Goal: Task Accomplishment & Management: Manage account settings

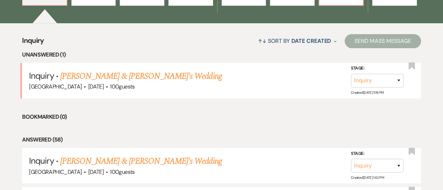
scroll to position [254, 0]
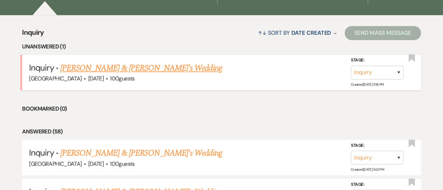
click at [73, 66] on link "Majd Ariss & Fiance's Wedding" at bounding box center [141, 68] width 162 height 13
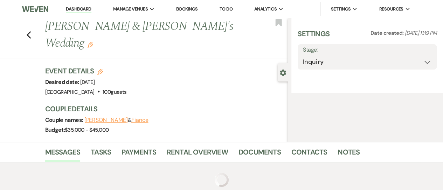
select select "5"
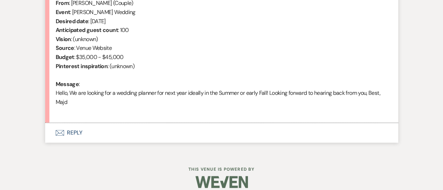
scroll to position [289, 0]
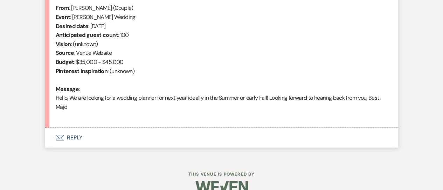
click at [77, 136] on button "Envelope Reply" at bounding box center [221, 138] width 353 height 20
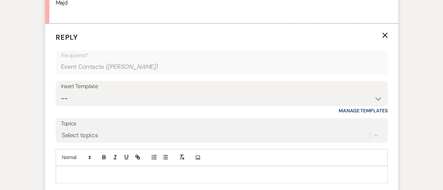
scroll to position [393, 0]
click at [80, 174] on p at bounding box center [221, 173] width 321 height 8
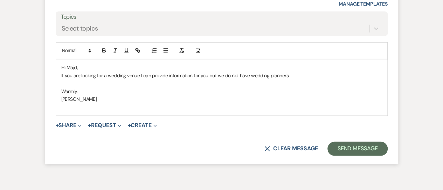
scroll to position [500, 0]
click at [291, 73] on p "If you are looking for a wedding venue I can provide information for you but we…" at bounding box center [221, 75] width 321 height 8
click at [60, 75] on div "Hi Majd, If you are looking for a wedding venue I can provide information for y…" at bounding box center [221, 86] width 331 height 55
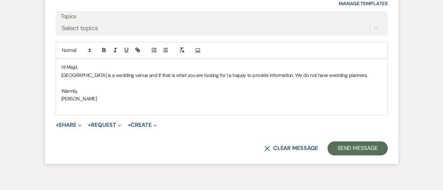
drag, startPoint x: 371, startPoint y: 108, endPoint x: 337, endPoint y: 108, distance: 33.6
click at [337, 108] on p at bounding box center [221, 106] width 321 height 8
click at [201, 75] on p "Long Hill is a wedding venue and if that is what you are looking for I a happy …" at bounding box center [221, 75] width 321 height 8
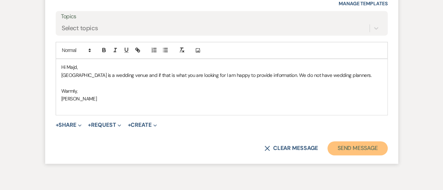
click at [361, 144] on button "Send Message" at bounding box center [358, 148] width 60 height 14
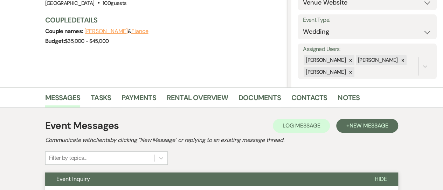
scroll to position [0, 0]
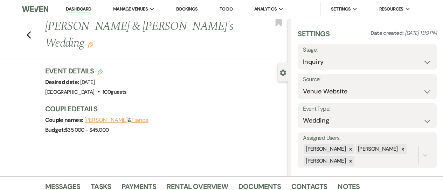
click at [74, 9] on link "Dashboard" at bounding box center [78, 9] width 25 height 7
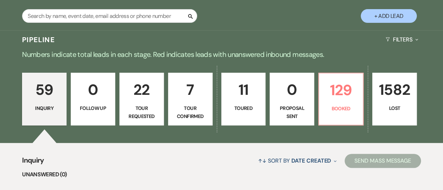
scroll to position [129, 0]
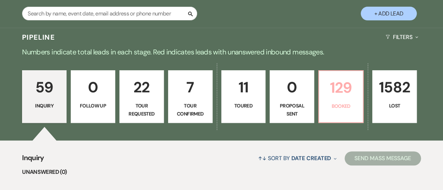
click at [337, 98] on p "129" at bounding box center [340, 87] width 35 height 23
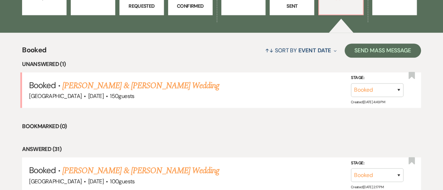
scroll to position [237, 0]
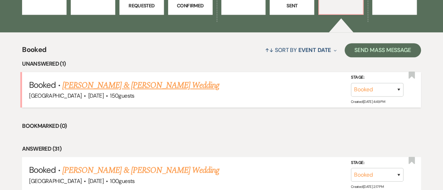
click at [154, 84] on link "Siobhan Coyne & Rose Tobiassen's Wedding" at bounding box center [140, 85] width 157 height 13
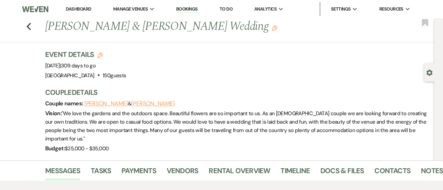
click at [35, 10] on img at bounding box center [35, 9] width 26 height 15
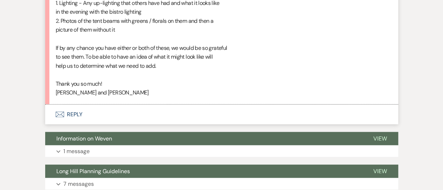
scroll to position [786, 0]
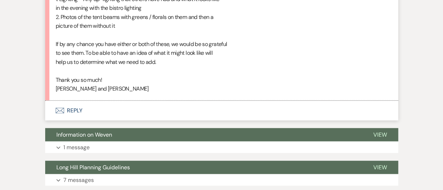
click at [74, 108] on button "Envelope Reply" at bounding box center [221, 111] width 353 height 20
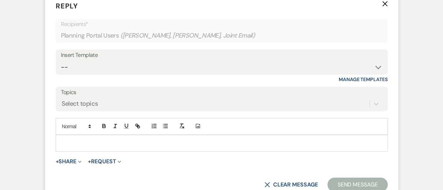
scroll to position [895, 0]
click at [81, 142] on p at bounding box center [221, 143] width 321 height 8
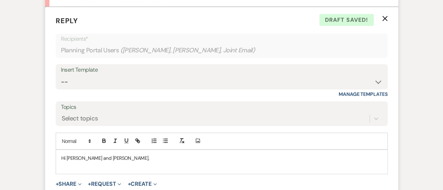
scroll to position [880, 0]
click at [172, 165] on p "Unfortunately I do not have any pictures with tent uplighting." at bounding box center [221, 165] width 321 height 8
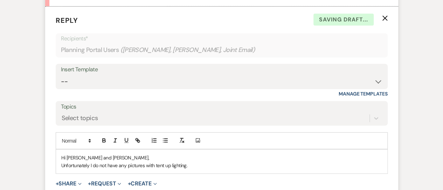
click at [213, 164] on p "Unfortunately I do not have any pictures with tent up lighting." at bounding box center [221, 165] width 321 height 8
click at [213, 164] on p "Unfortunately I do not have any pictures with tent up lighting. If" at bounding box center [221, 165] width 321 height 8
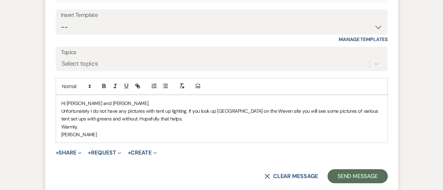
scroll to position [935, 0]
click at [350, 172] on button "Send Message" at bounding box center [358, 176] width 60 height 14
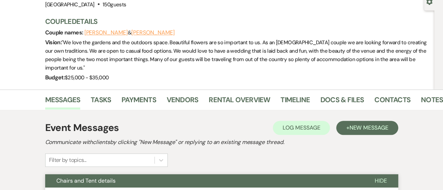
scroll to position [0, 0]
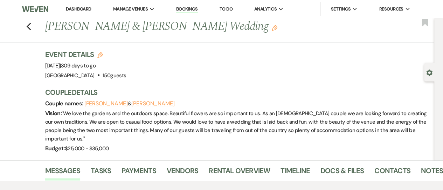
click at [71, 9] on link "Dashboard" at bounding box center [78, 9] width 25 height 6
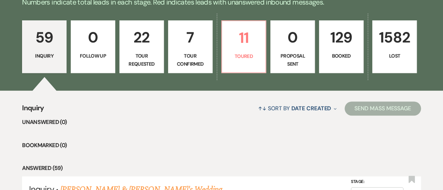
scroll to position [186, 0]
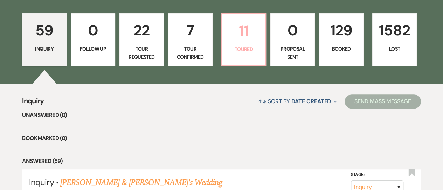
click at [245, 28] on p "11" at bounding box center [243, 30] width 35 height 23
select select "5"
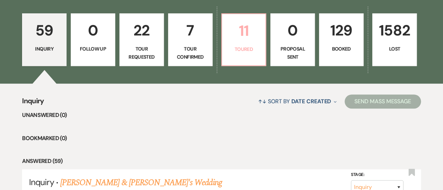
select select "5"
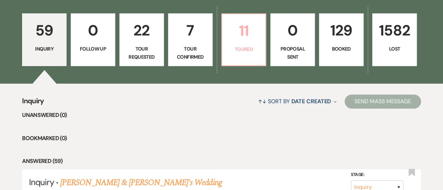
select select "5"
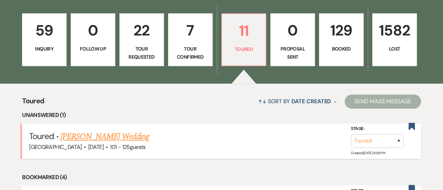
click at [94, 140] on link "Olivia Howe's Wedding" at bounding box center [105, 136] width 89 height 13
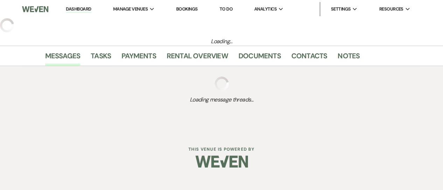
select select "5"
select select "4"
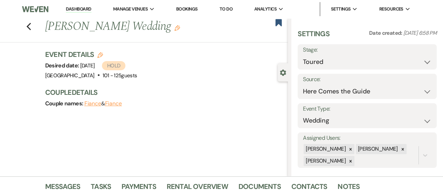
click at [77, 7] on link "Dashboard" at bounding box center [78, 9] width 25 height 7
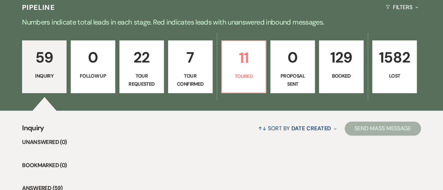
scroll to position [160, 0]
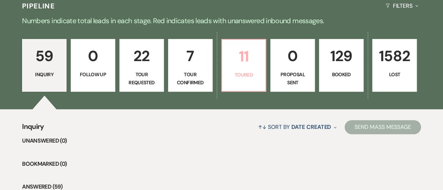
click at [241, 59] on p "11" at bounding box center [243, 55] width 35 height 23
select select "5"
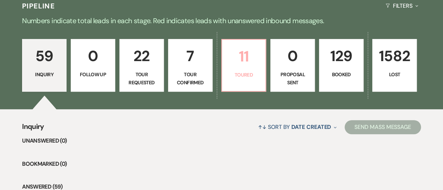
select select "5"
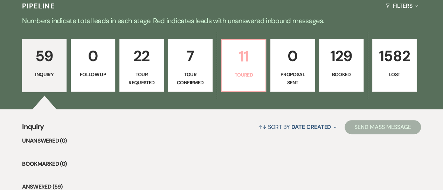
select select "5"
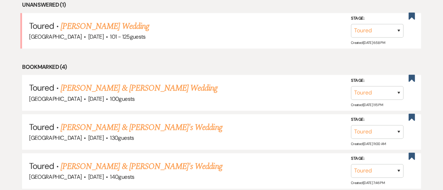
scroll to position [297, 0]
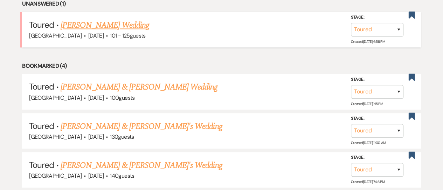
click at [109, 23] on link "Olivia Howe's Wedding" at bounding box center [105, 25] width 89 height 13
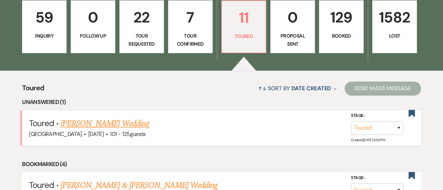
select select "5"
select select "4"
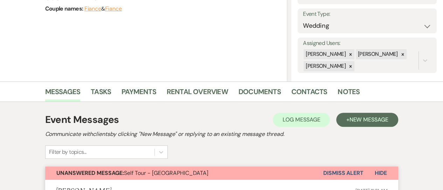
scroll to position [0, 0]
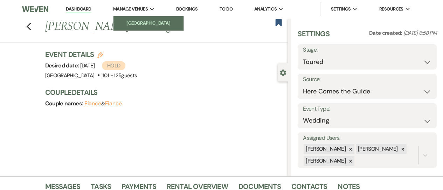
click at [142, 22] on li "[GEOGRAPHIC_DATA]" at bounding box center [148, 23] width 63 height 7
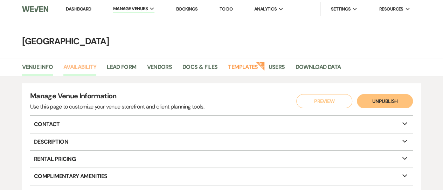
click at [79, 66] on link "Availability" at bounding box center [79, 68] width 33 height 13
select select "2"
select select "2026"
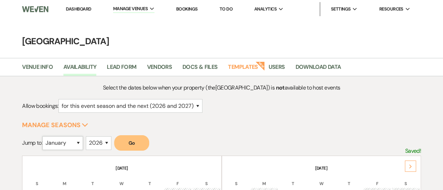
click at [81, 140] on select "January February March April May June July August September October November De…" at bounding box center [62, 143] width 41 height 14
select select "7"
click at [44, 136] on select "January February March April May June July August September October November De…" at bounding box center [62, 143] width 41 height 14
click at [134, 143] on button "Go" at bounding box center [131, 142] width 35 height 15
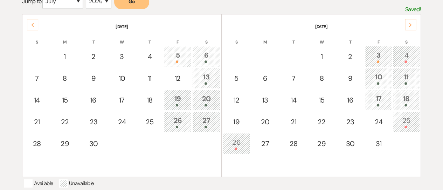
scroll to position [141, 0]
click at [377, 55] on div "3" at bounding box center [378, 56] width 19 height 13
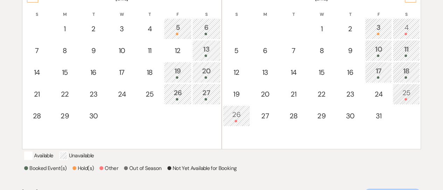
scroll to position [169, 0]
click at [380, 30] on div "3" at bounding box center [378, 28] width 19 height 13
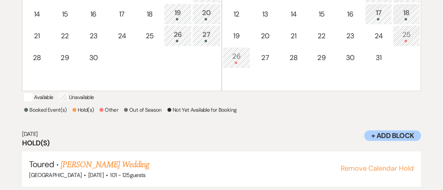
scroll to position [245, 0]
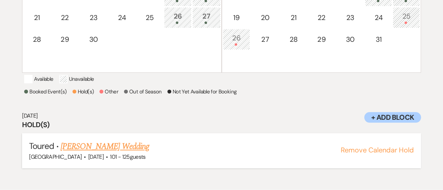
click at [97, 152] on link "Olivia Howe's Wedding" at bounding box center [105, 146] width 89 height 13
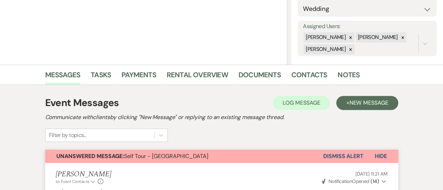
scroll to position [112, 0]
click at [309, 74] on link "Contacts" at bounding box center [309, 76] width 36 height 15
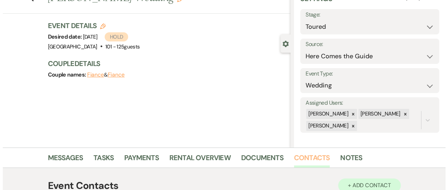
scroll to position [22, 0]
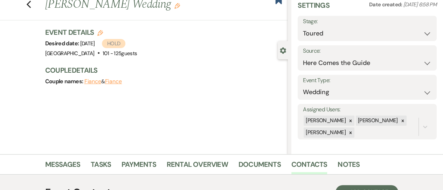
click at [94, 81] on button "Fiance" at bounding box center [92, 81] width 17 height 6
select select "1"
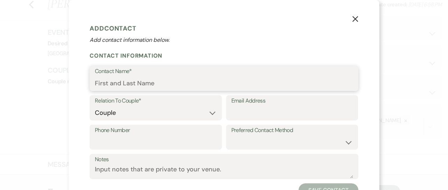
click at [107, 83] on input "Contact Name*" at bounding box center [224, 83] width 259 height 14
type input "[PERSON_NAME]"
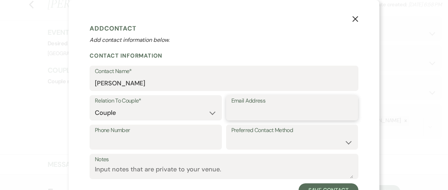
click at [246, 113] on input "Email Address" at bounding box center [293, 113] width 122 height 14
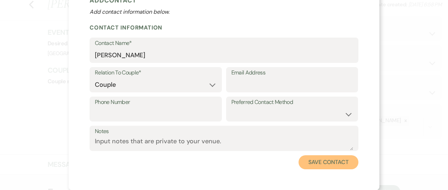
click at [326, 159] on button "Save Contact" at bounding box center [329, 162] width 60 height 14
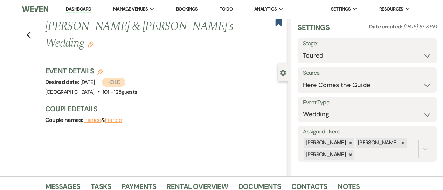
scroll to position [1, 0]
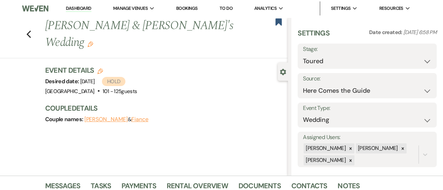
click at [131, 116] on button "Fiance" at bounding box center [139, 119] width 17 height 6
select select "1"
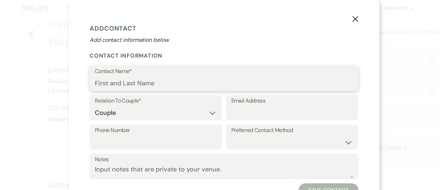
click at [127, 83] on input "Contact Name*" at bounding box center [224, 83] width 259 height 14
type input "[PERSON_NAME]"
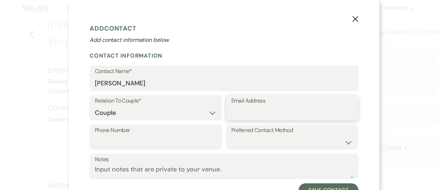
click at [235, 107] on input "Email Address" at bounding box center [293, 113] width 122 height 14
type input "[EMAIL_ADDRESS][DOMAIN_NAME]"
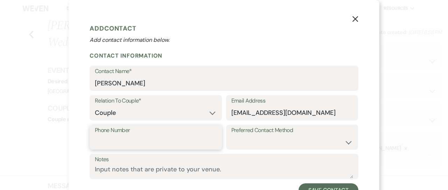
click at [151, 136] on input "Phone Number" at bounding box center [156, 142] width 122 height 14
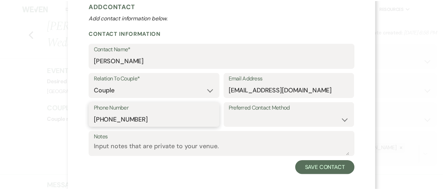
scroll to position [28, 0]
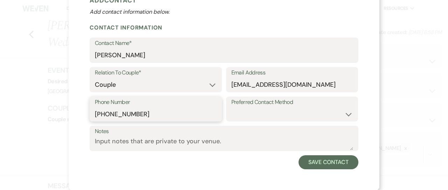
type input "[PHONE_NUMBER]"
click at [345, 114] on select "Email Phone Text" at bounding box center [293, 114] width 122 height 14
click at [158, 103] on label "Phone Number" at bounding box center [156, 102] width 122 height 10
click at [158, 107] on input "[PHONE_NUMBER]" at bounding box center [156, 114] width 122 height 14
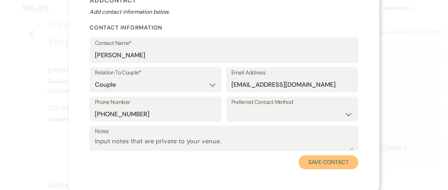
click at [320, 161] on button "Save Contact" at bounding box center [329, 162] width 60 height 14
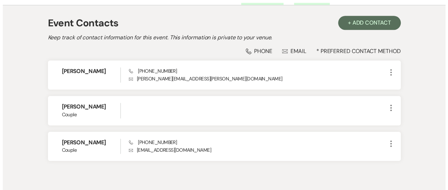
scroll to position [192, 0]
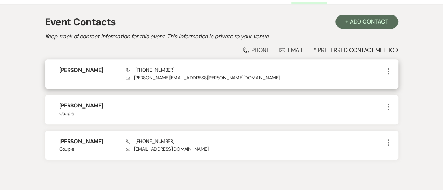
click at [389, 69] on icon "More" at bounding box center [388, 71] width 8 height 8
click at [393, 83] on icon "Pencil" at bounding box center [396, 85] width 6 height 6
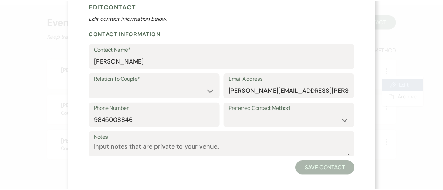
scroll to position [22, 0]
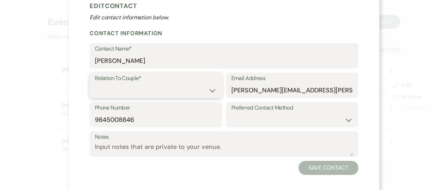
click at [205, 90] on select "Couple Planner Parent of Couple Family Member Friend Other" at bounding box center [156, 90] width 122 height 14
select select "1"
click at [95, 83] on select "Couple Planner Parent of Couple Family Member Friend Other" at bounding box center [156, 90] width 122 height 14
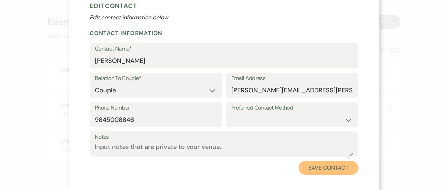
click at [332, 167] on button "Save Contact" at bounding box center [329, 167] width 60 height 14
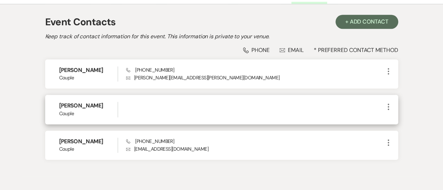
click at [388, 108] on use "button" at bounding box center [388, 106] width 1 height 6
click at [399, 133] on button "Archive Archive" at bounding box center [405, 132] width 42 height 12
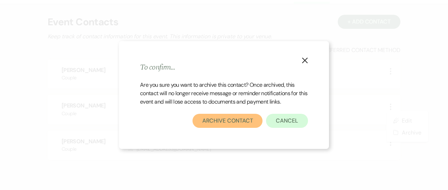
click at [216, 121] on button "Archive Contact" at bounding box center [228, 121] width 70 height 14
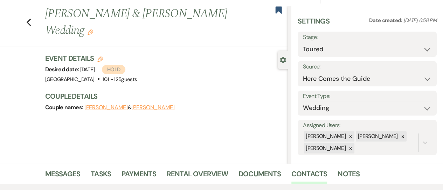
scroll to position [0, 0]
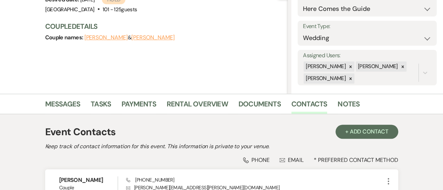
scroll to position [83, 0]
click at [269, 106] on link "Documents" at bounding box center [260, 105] width 42 height 15
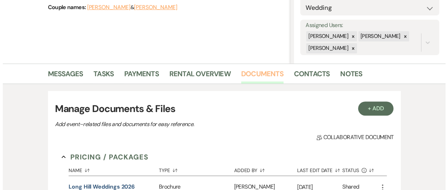
scroll to position [102, 0]
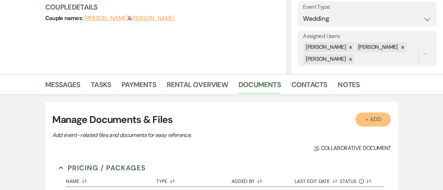
click at [378, 112] on button "+ Add" at bounding box center [374, 119] width 36 height 14
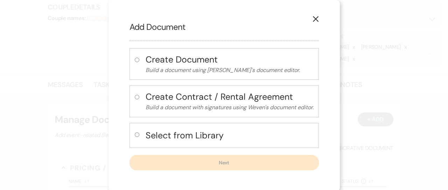
click at [207, 133] on h4 "Select from Library" at bounding box center [230, 135] width 168 height 12
radio input "true"
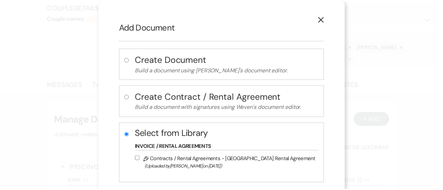
scroll to position [35, 0]
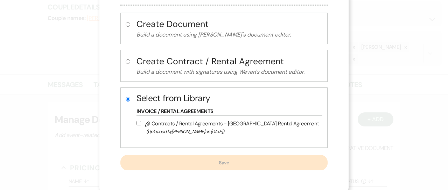
click at [212, 125] on label "Pencil Contracts / Rental Agreements - Long Hill Rental Agreement (Uploaded by …" at bounding box center [228, 127] width 183 height 16
click at [141, 125] on input "Pencil Contracts / Rental Agreements - Long Hill Rental Agreement (Uploaded by …" at bounding box center [139, 123] width 5 height 5
checkbox input "true"
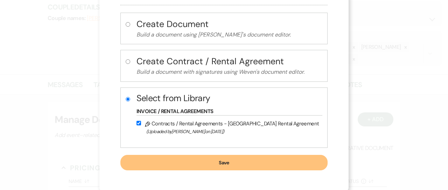
click at [212, 158] on button "Save" at bounding box center [225, 161] width 208 height 15
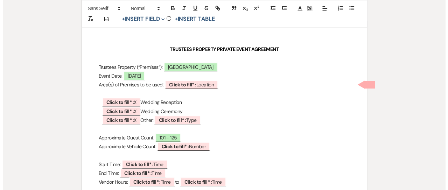
scroll to position [101, 0]
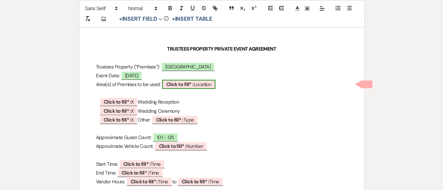
click at [197, 84] on span "Click to fill* : Location" at bounding box center [189, 84] width 54 height 9
select select "owner"
select select "Location"
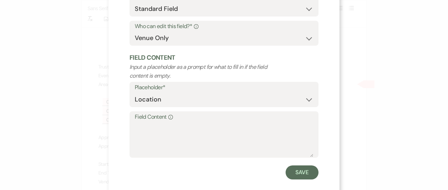
scroll to position [82, 0]
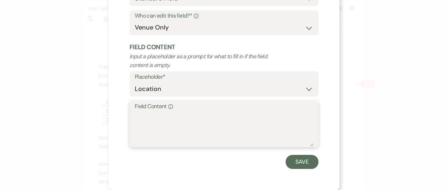
click at [186, 117] on textarea "Field Content Info" at bounding box center [224, 128] width 179 height 35
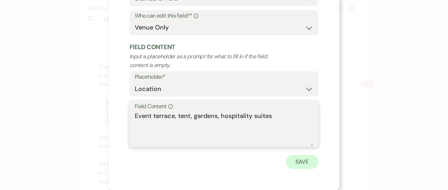
type textarea "Event terrace, tent, gardens, hospitality suites"
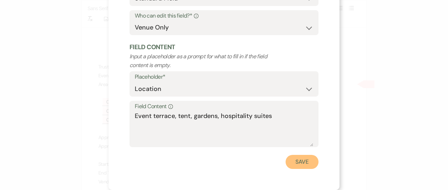
click at [296, 162] on button "Save" at bounding box center [302, 161] width 33 height 14
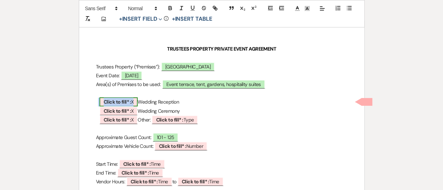
click at [130, 101] on b "Click to fill* :" at bounding box center [117, 101] width 27 height 6
select select "owner"
select select "custom_placeholder"
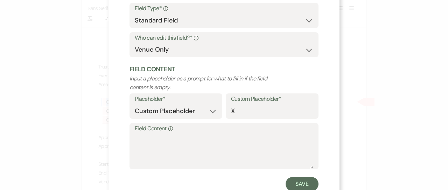
scroll to position [60, 0]
click at [171, 160] on textarea "Field Content Info" at bounding box center [224, 150] width 179 height 35
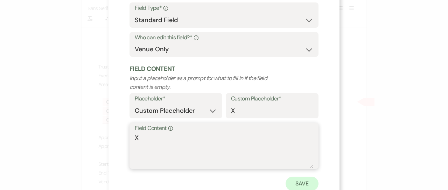
type textarea "X"
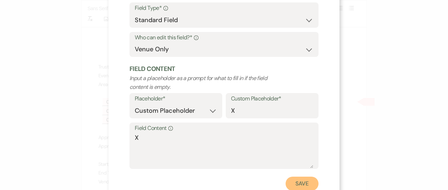
click at [289, 178] on button "Save" at bounding box center [302, 183] width 33 height 14
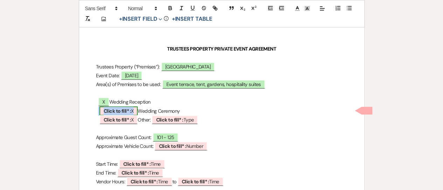
click at [125, 111] on b "Click to fill* :" at bounding box center [117, 111] width 27 height 6
select select "owner"
select select "custom_placeholder"
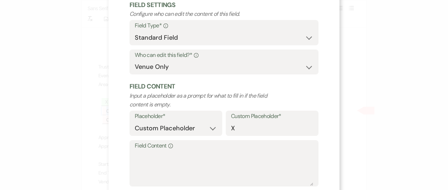
scroll to position [46, 0]
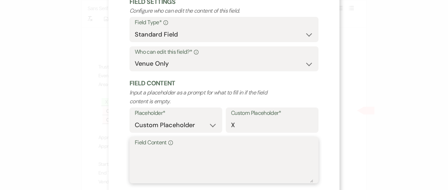
click at [160, 169] on textarea "Field Content Info" at bounding box center [224, 164] width 179 height 35
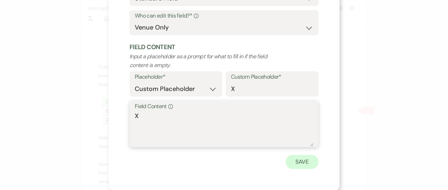
type textarea "X"
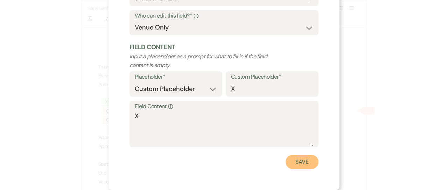
click at [304, 161] on button "Save" at bounding box center [302, 161] width 33 height 14
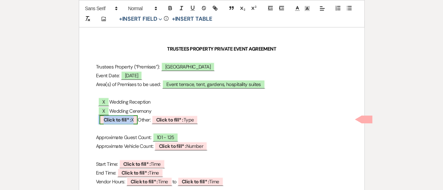
click at [123, 123] on span "Click to fill* : X" at bounding box center [118, 119] width 39 height 9
select select "owner"
select select "custom_placeholder"
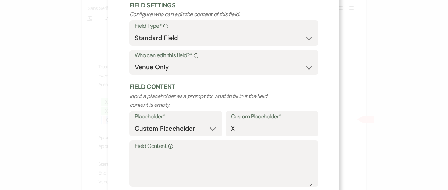
scroll to position [43, 0]
click at [183, 153] on textarea "Field Content Info" at bounding box center [224, 167] width 179 height 35
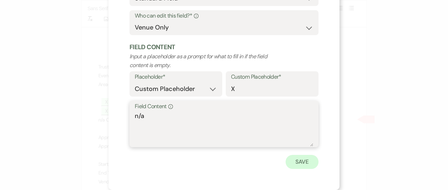
type textarea "n/a"
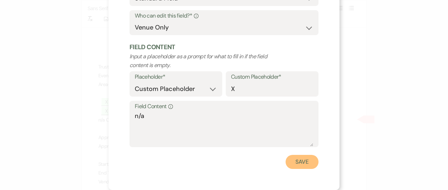
click at [289, 159] on button "Save" at bounding box center [302, 161] width 33 height 14
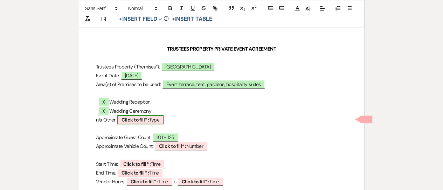
click at [147, 119] on b "Click to fill* :" at bounding box center [135, 119] width 27 height 6
select select "owner"
select select "Type"
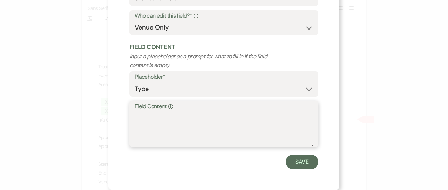
click at [187, 128] on textarea "Field Content Info" at bounding box center [224, 128] width 179 height 35
type textarea "n/a"
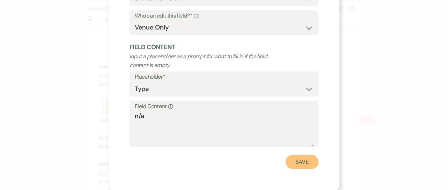
click at [293, 160] on button "Save" at bounding box center [302, 161] width 33 height 14
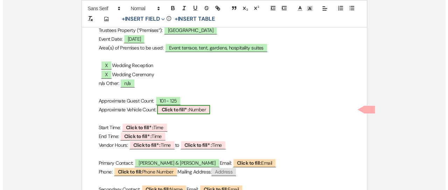
scroll to position [145, 0]
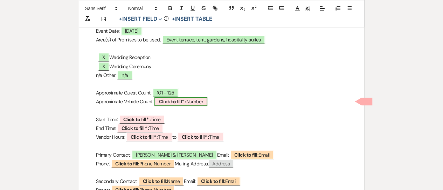
click at [195, 102] on span "Click to fill* : Number" at bounding box center [180, 101] width 53 height 9
select select "owner"
select select "Number"
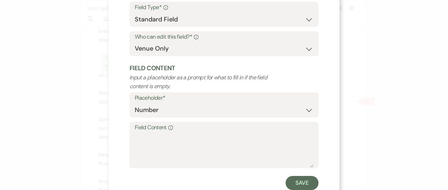
scroll to position [62, 0]
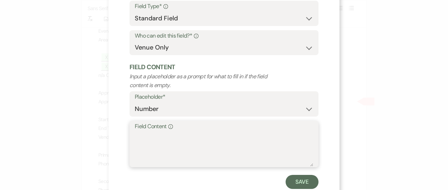
click at [173, 152] on textarea "Field Content Info" at bounding box center [224, 148] width 179 height 35
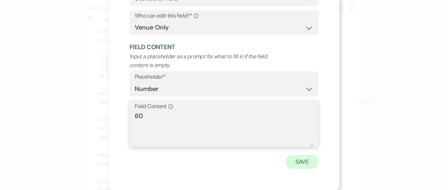
type textarea "60"
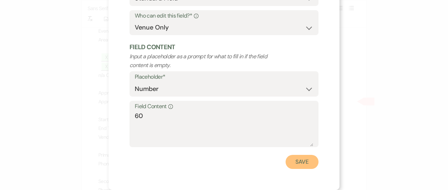
click at [289, 159] on button "Save" at bounding box center [302, 161] width 33 height 14
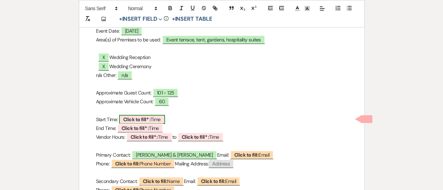
click at [135, 117] on b "Click to fill* :" at bounding box center [136, 119] width 27 height 6
select select "owner"
select select "Time"
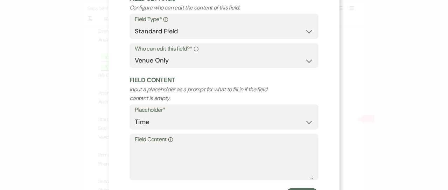
scroll to position [50, 0]
click at [175, 159] on textarea "Field Content Info" at bounding box center [224, 160] width 179 height 35
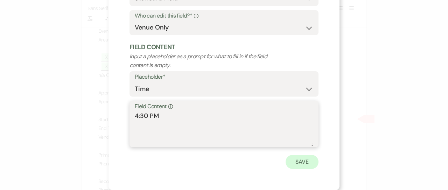
type textarea "4:30 PM"
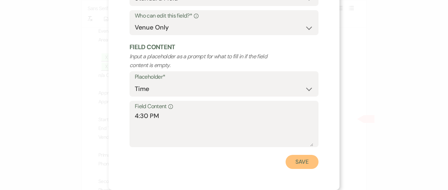
click at [294, 162] on button "Save" at bounding box center [302, 161] width 33 height 14
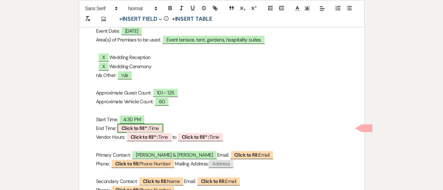
click at [154, 124] on span "Click to fill* : Time" at bounding box center [140, 127] width 46 height 9
select select "owner"
select select "Time"
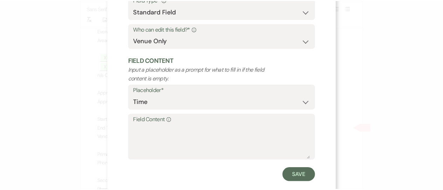
scroll to position [71, 0]
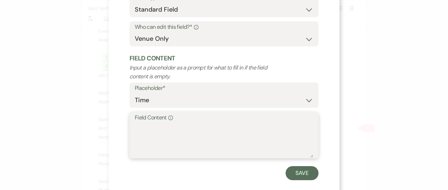
click at [190, 145] on textarea "Field Content Info" at bounding box center [224, 139] width 179 height 35
type textarea "10:00PM"
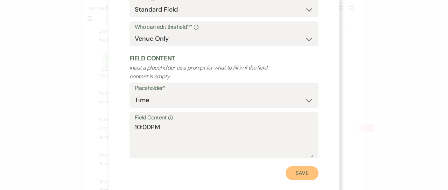
click at [291, 172] on button "Save" at bounding box center [302, 173] width 33 height 14
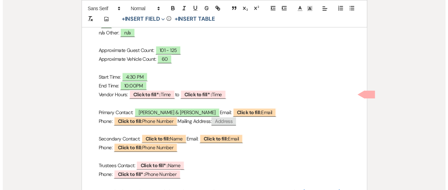
scroll to position [188, 0]
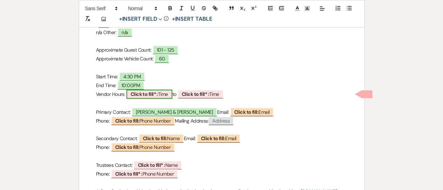
click at [153, 93] on b "Click to fill* :" at bounding box center [144, 94] width 27 height 6
select select "owner"
select select "Time"
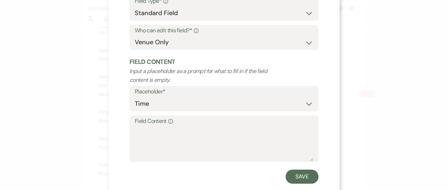
scroll to position [70, 0]
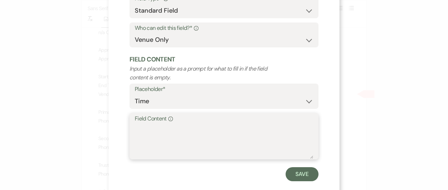
click at [166, 134] on textarea "Field Content Info" at bounding box center [224, 140] width 179 height 35
type textarea "2:00 PM"
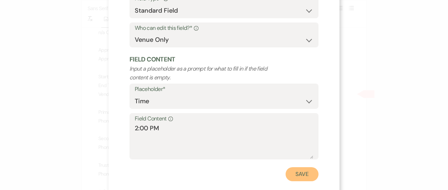
click at [294, 174] on button "Save" at bounding box center [302, 174] width 33 height 14
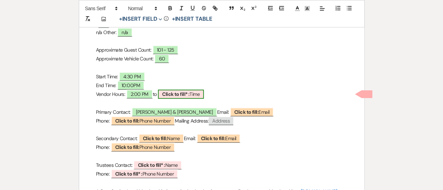
click at [190, 91] on b "Click to fill* :" at bounding box center [175, 94] width 27 height 6
select select "owner"
select select "Time"
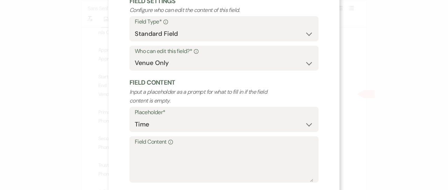
scroll to position [47, 0]
click at [185, 161] on textarea "Field Content Info" at bounding box center [224, 163] width 179 height 35
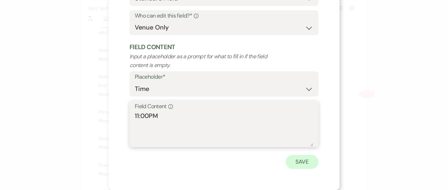
type textarea "11:00PM"
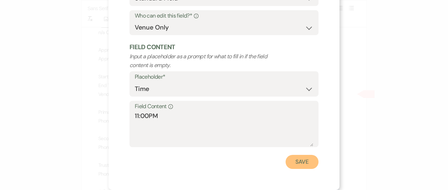
click at [301, 156] on button "Save" at bounding box center [302, 161] width 33 height 14
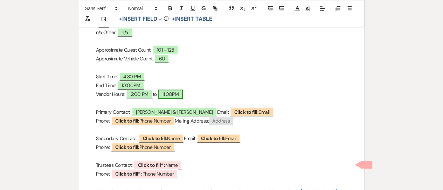
click at [176, 93] on span "11:00PM" at bounding box center [170, 93] width 25 height 9
select select "owner"
select select "Time"
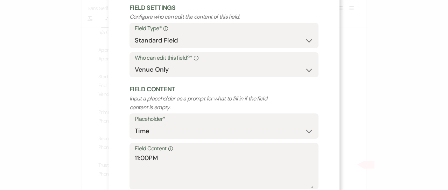
scroll to position [40, 0]
click at [146, 156] on textarea "11:00PM" at bounding box center [224, 170] width 179 height 35
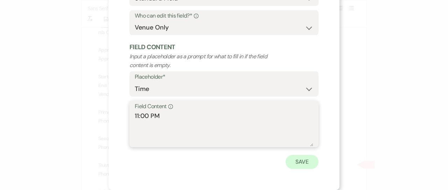
type textarea "11:00 PM"
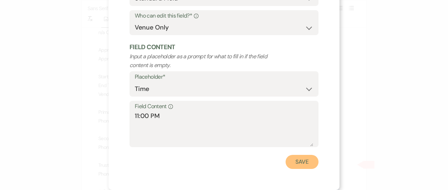
click at [299, 157] on button "Save" at bounding box center [302, 161] width 33 height 14
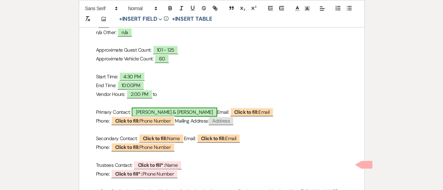
click at [161, 111] on span "Olivia Howe & Trey Broach" at bounding box center [174, 111] width 85 height 9
select select "smartCustomField"
select select "owner"
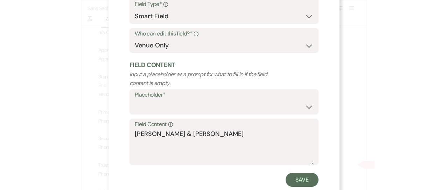
scroll to position [64, 0]
click at [214, 136] on textarea "Olivia Howe & Trey Broach" at bounding box center [224, 146] width 179 height 35
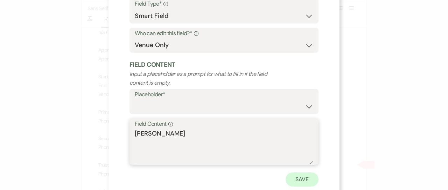
type textarea "[PERSON_NAME]"
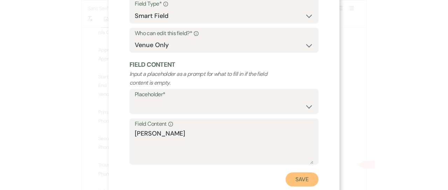
click at [289, 177] on button "Save" at bounding box center [302, 179] width 33 height 14
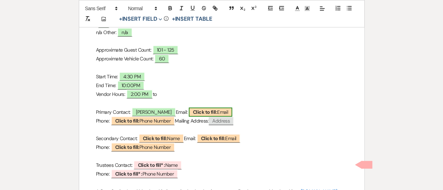
click at [203, 109] on b "Click to fill:" at bounding box center [205, 112] width 24 height 6
select select "Email"
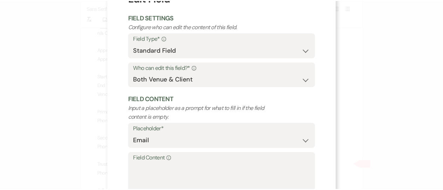
scroll to position [0, 0]
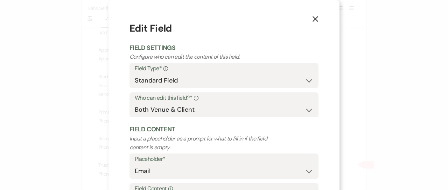
click at [315, 19] on icon "X" at bounding box center [315, 19] width 6 height 6
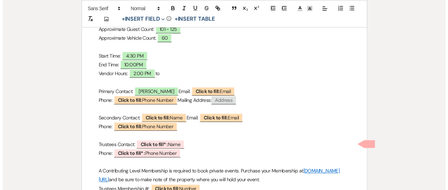
scroll to position [209, 0]
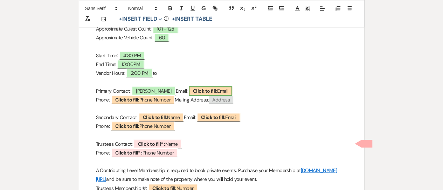
click at [209, 90] on b "Click to fill:" at bounding box center [205, 91] width 24 height 6
select select "Email"
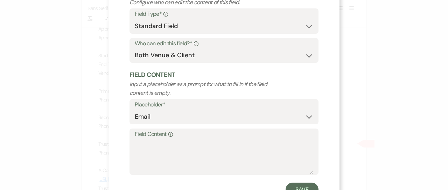
scroll to position [58, 0]
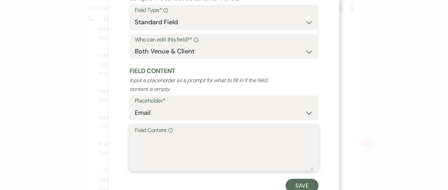
click at [182, 148] on textarea "Field Content Info" at bounding box center [224, 152] width 179 height 35
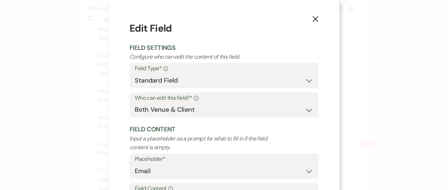
click at [312, 20] on icon "X" at bounding box center [315, 19] width 6 height 6
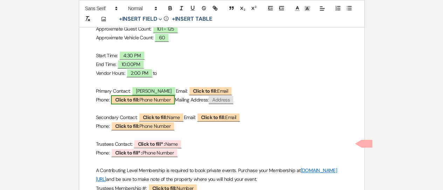
click at [159, 96] on span "Click to fill: Phone Number" at bounding box center [143, 99] width 64 height 9
select select "Phone Number"
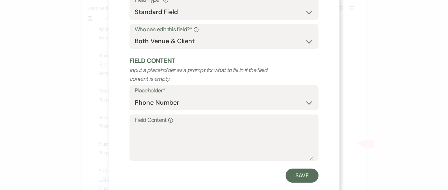
scroll to position [69, 0]
click at [164, 138] on textarea "Field Content Info" at bounding box center [224, 141] width 179 height 35
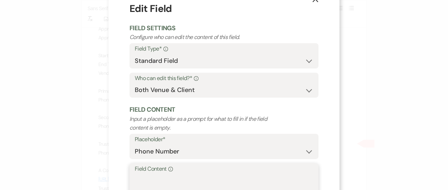
scroll to position [0, 0]
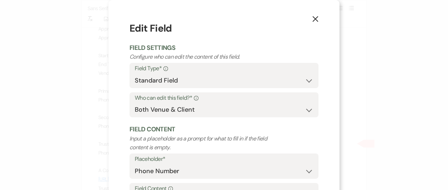
click at [313, 19] on use "button" at bounding box center [316, 19] width 6 height 6
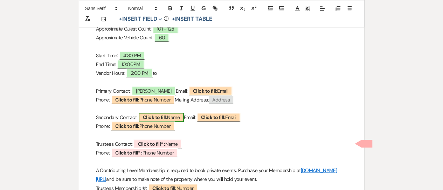
click at [175, 112] on span "Click to fill: Name" at bounding box center [161, 116] width 45 height 9
select select "Name"
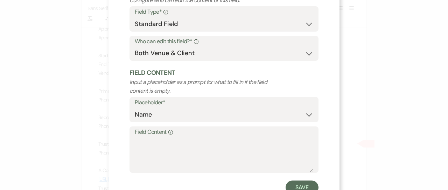
scroll to position [57, 0]
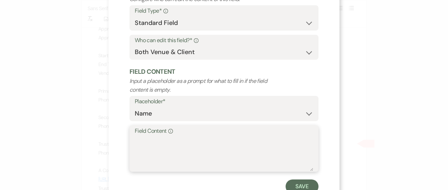
click at [176, 153] on textarea "Field Content Info" at bounding box center [224, 153] width 179 height 35
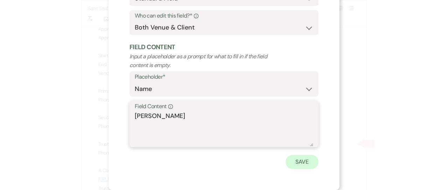
type textarea "[PERSON_NAME]"
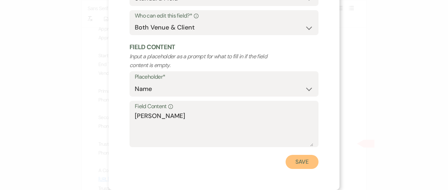
click at [292, 161] on button "Save" at bounding box center [302, 161] width 33 height 14
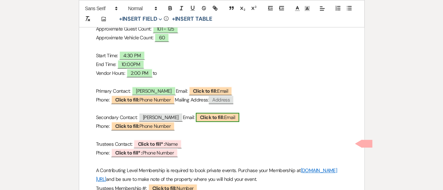
click at [205, 115] on b "Click to fill:" at bounding box center [212, 117] width 24 height 6
select select "Email"
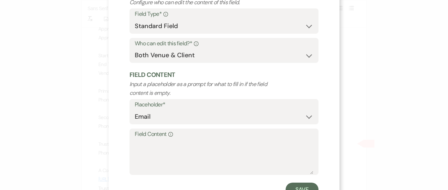
scroll to position [55, 0]
click at [203, 157] on textarea "Field Content Info" at bounding box center [224, 155] width 179 height 35
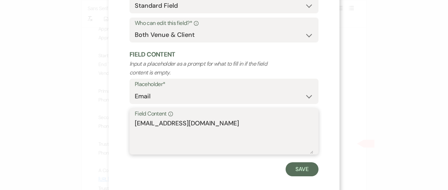
scroll to position [75, 0]
type textarea "[EMAIL_ADDRESS][DOMAIN_NAME]"
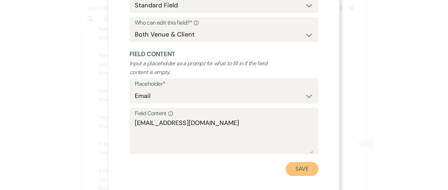
click at [291, 168] on button "Save" at bounding box center [302, 168] width 33 height 14
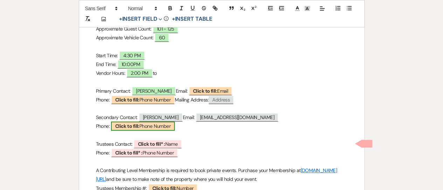
click at [158, 124] on span "Click to fill: Phone Number" at bounding box center [143, 125] width 64 height 9
select select "Phone Number"
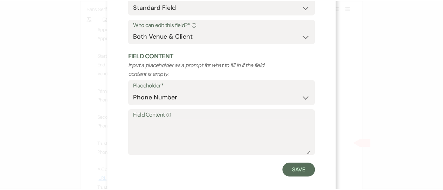
scroll to position [74, 0]
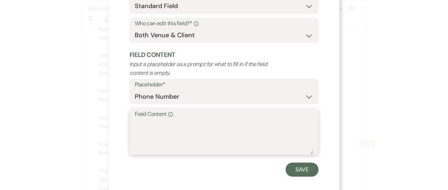
click at [198, 133] on textarea "Field Content Info" at bounding box center [224, 136] width 179 height 35
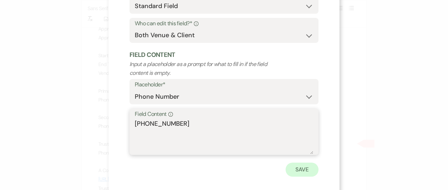
type textarea "[PHONE_NUMBER]"
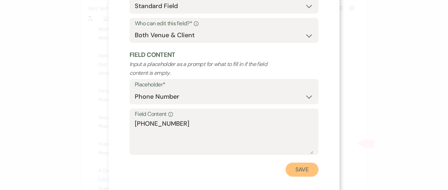
click at [296, 167] on button "Save" at bounding box center [302, 169] width 33 height 14
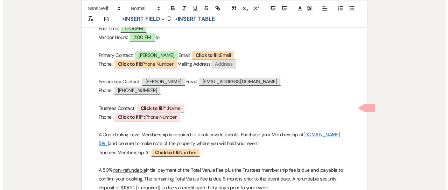
scroll to position [247, 0]
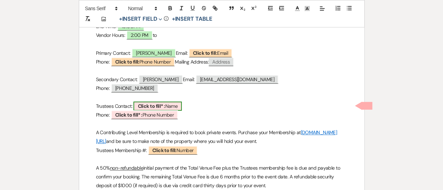
click at [170, 102] on span "Click to fill* : Name" at bounding box center [157, 105] width 48 height 9
select select "owner"
select select "Name"
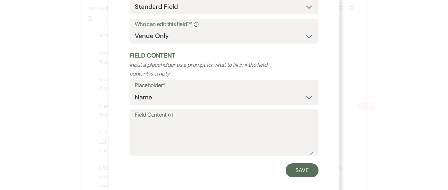
scroll to position [75, 0]
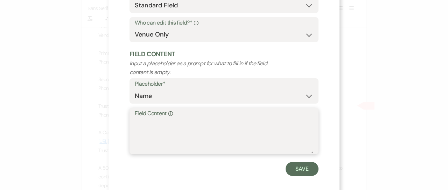
click at [172, 131] on textarea "Field Content Info" at bounding box center [224, 135] width 179 height 35
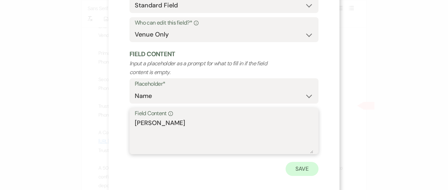
type textarea "[PERSON_NAME]"
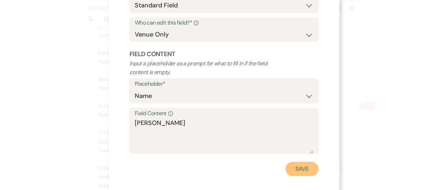
click at [302, 169] on button "Save" at bounding box center [302, 168] width 33 height 14
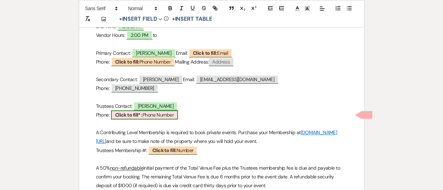
click at [139, 114] on b "Click to fill* :" at bounding box center [128, 114] width 27 height 6
select select "owner"
select select "Phone Number"
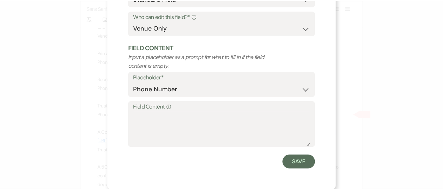
scroll to position [82, 0]
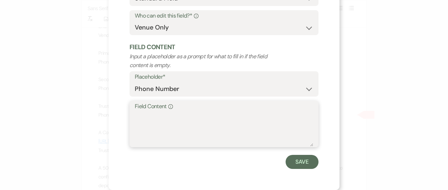
click at [146, 122] on textarea "Field Content Info" at bounding box center [224, 128] width 179 height 35
click at [152, 117] on textarea "781-25-8912" at bounding box center [224, 128] width 179 height 35
type textarea "781-259-8912"
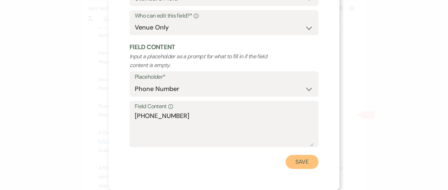
click at [302, 161] on button "Save" at bounding box center [302, 161] width 33 height 14
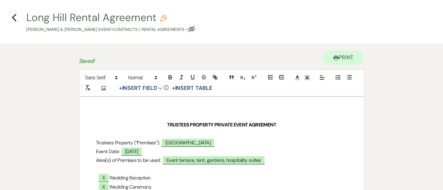
scroll to position [0, 0]
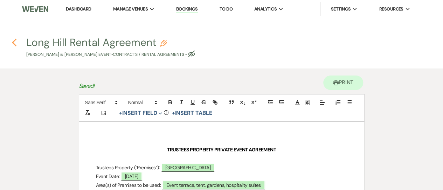
click at [12, 42] on use "button" at bounding box center [14, 43] width 5 height 8
select select "5"
select select "4"
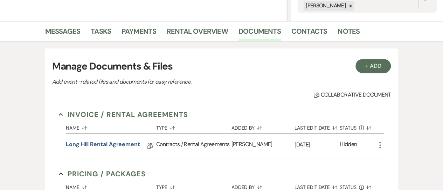
scroll to position [155, 0]
click at [307, 32] on link "Contacts" at bounding box center [309, 32] width 36 height 15
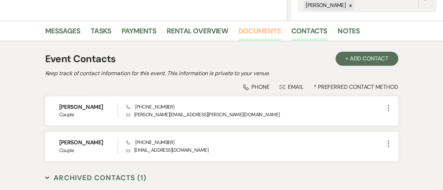
click at [268, 28] on link "Documents" at bounding box center [260, 32] width 42 height 15
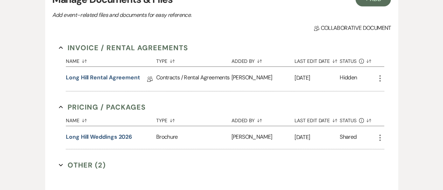
scroll to position [220, 0]
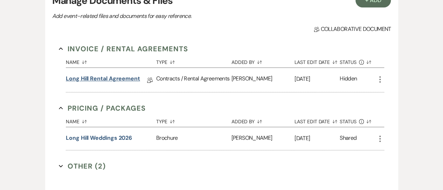
click at [132, 80] on link "Long Hill Rental Agreement" at bounding box center [103, 79] width 74 height 11
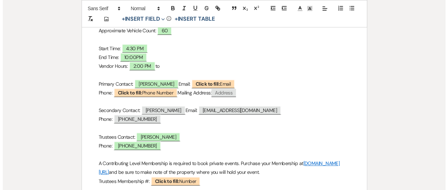
scroll to position [218, 0]
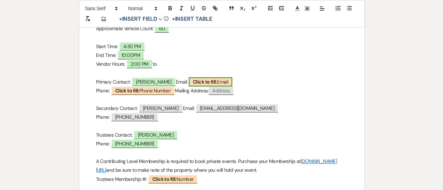
click at [202, 81] on b "Click to fill:" at bounding box center [205, 81] width 24 height 6
select select "Email"
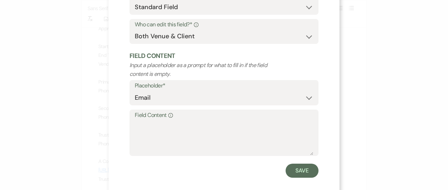
scroll to position [82, 0]
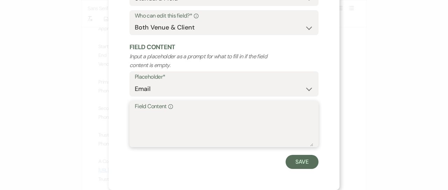
click at [195, 123] on textarea "Field Content Info" at bounding box center [224, 128] width 179 height 35
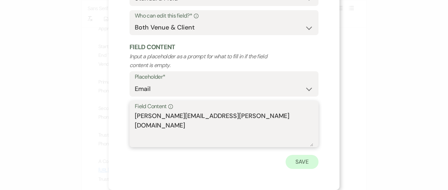
type textarea "[PERSON_NAME][EMAIL_ADDRESS][PERSON_NAME][DOMAIN_NAME]"
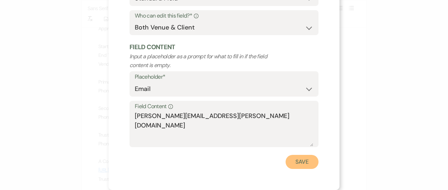
click at [297, 164] on button "Save" at bounding box center [302, 161] width 33 height 14
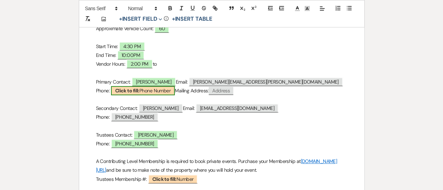
click at [154, 89] on span "Click to fill: Phone Number" at bounding box center [143, 90] width 64 height 9
select select "Phone Number"
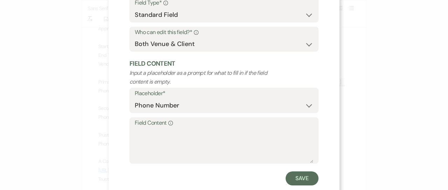
scroll to position [66, 0]
click at [192, 142] on textarea "Field Content Info" at bounding box center [224, 144] width 179 height 35
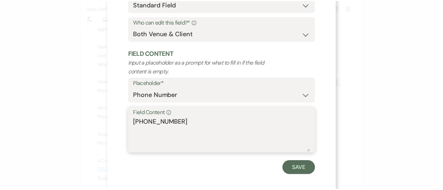
scroll to position [81, 0]
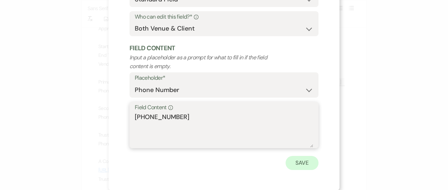
type textarea "984-500-8846"
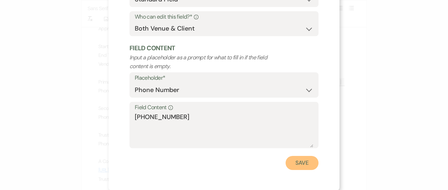
click at [298, 163] on button "Save" at bounding box center [302, 163] width 33 height 14
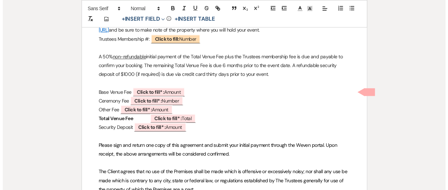
scroll to position [361, 0]
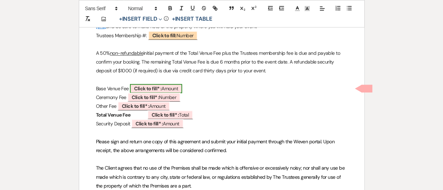
click at [182, 88] on span "Click to fill* : Amount" at bounding box center [156, 88] width 52 height 9
select select "owner"
select select "Amount"
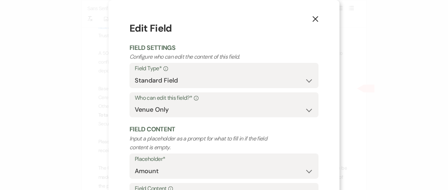
click at [190, 88] on div "Field Type* Info Standard Field Smart Field" at bounding box center [224, 75] width 189 height 25
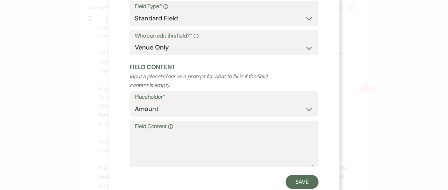
scroll to position [62, 0]
click at [181, 137] on textarea "Field Content Info" at bounding box center [224, 148] width 179 height 35
type textarea "4"
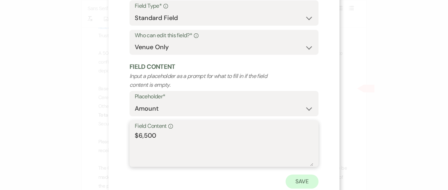
type textarea "$6,500"
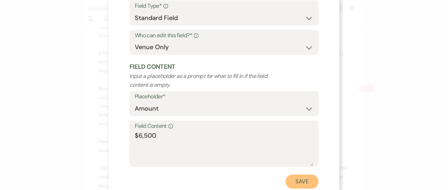
click at [290, 176] on button "Save" at bounding box center [302, 181] width 33 height 14
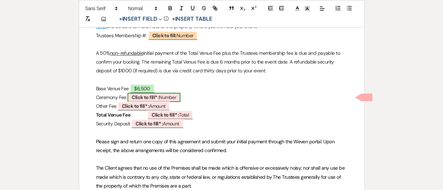
click at [159, 94] on b "Click to fill* :" at bounding box center [145, 97] width 27 height 6
select select "owner"
select select "Number"
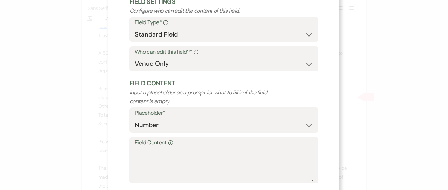
scroll to position [47, 0]
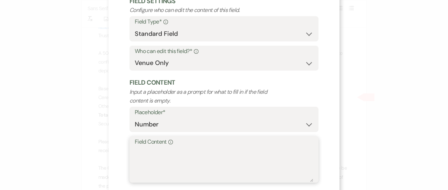
click at [178, 152] on textarea "Field Content Info" at bounding box center [224, 163] width 179 height 35
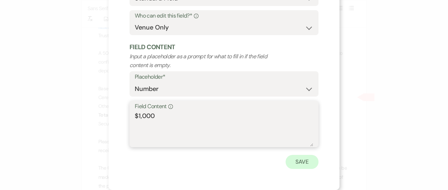
type textarea "$1,000"
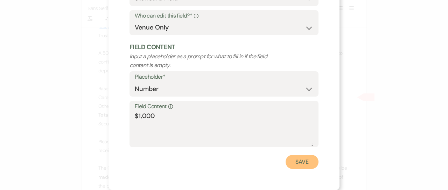
click at [294, 161] on button "Save" at bounding box center [302, 161] width 33 height 14
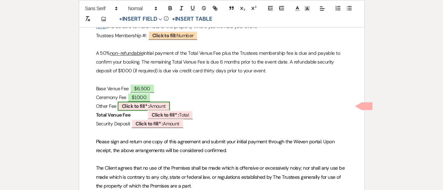
click at [170, 107] on span "Click to fill* : Amount" at bounding box center [144, 105] width 52 height 9
select select "owner"
select select "Amount"
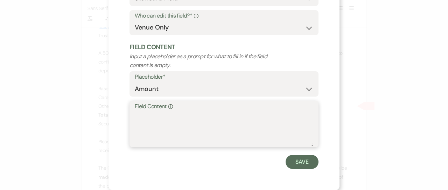
click at [186, 116] on textarea "Field Content Info" at bounding box center [224, 128] width 179 height 35
type textarea "n/a"
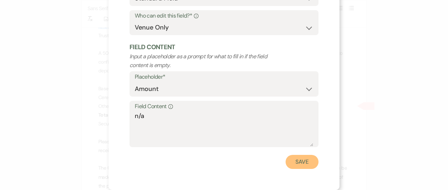
click at [298, 159] on button "Save" at bounding box center [302, 161] width 33 height 14
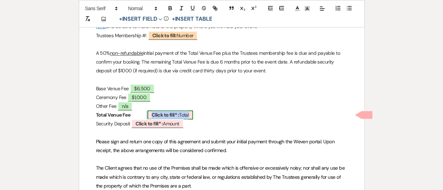
click at [178, 113] on span "Click to fill* : Total" at bounding box center [170, 114] width 46 height 9
select select "owner"
select select "Total"
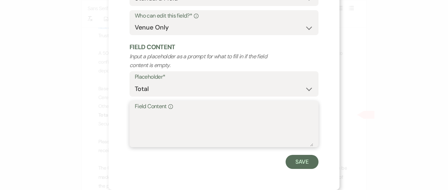
click at [179, 119] on textarea "Field Content Info" at bounding box center [224, 128] width 179 height 35
type textarea "$7,500"
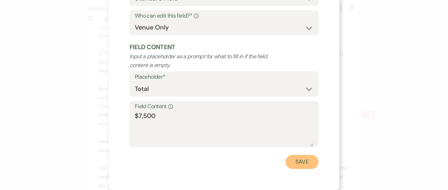
click at [298, 167] on button "Save" at bounding box center [302, 161] width 33 height 14
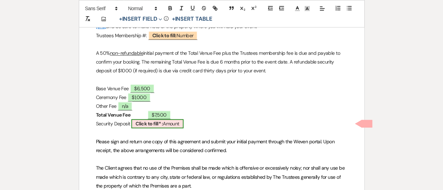
click at [177, 124] on span "Click to fill* : Amount" at bounding box center [157, 123] width 52 height 9
select select "owner"
select select "Amount"
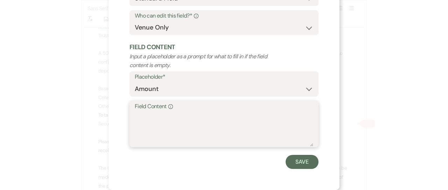
click at [177, 124] on textarea "Field Content Info" at bounding box center [224, 128] width 179 height 35
type textarea "$1,000"
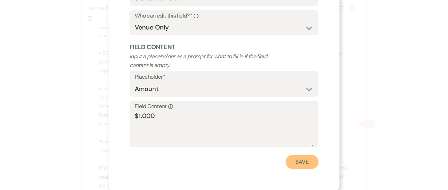
click at [291, 159] on button "Save" at bounding box center [302, 161] width 33 height 14
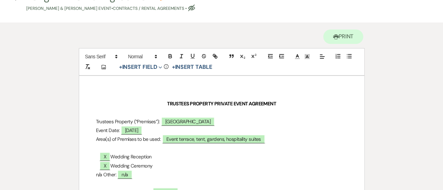
scroll to position [0, 0]
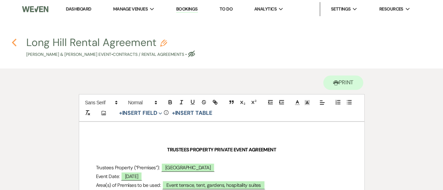
click at [14, 43] on use "button" at bounding box center [14, 43] width 5 height 8
select select "5"
select select "4"
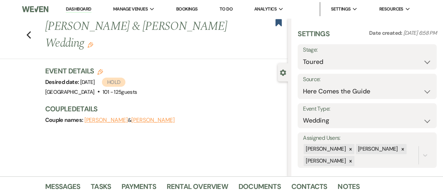
scroll to position [220, 0]
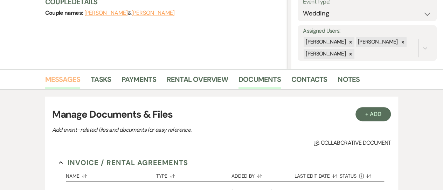
click at [67, 78] on link "Messages" at bounding box center [62, 81] width 35 height 15
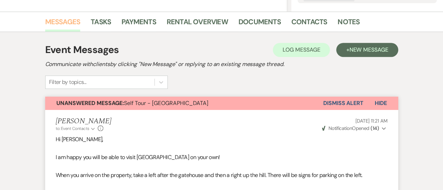
scroll to position [167, 0]
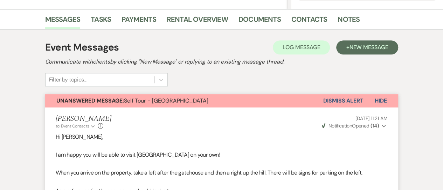
click at [342, 98] on button "Dismiss Alert" at bounding box center [343, 100] width 40 height 13
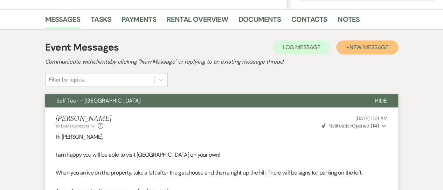
click at [344, 45] on button "+ New Message" at bounding box center [367, 47] width 62 height 14
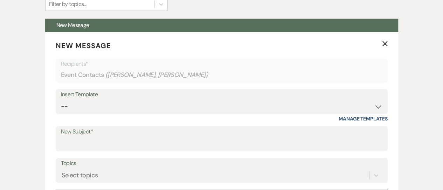
scroll to position [245, 0]
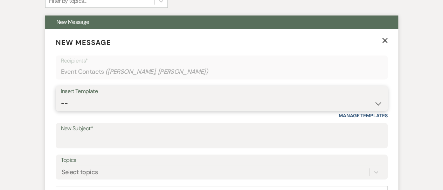
click at [376, 101] on select "-- Weven Planning Portal Introduction (Booked Events) Initial Inquiry Response …" at bounding box center [222, 103] width 322 height 14
select select "1317"
click at [61, 96] on select "-- Weven Planning Portal Introduction (Booked Events) Initial Inquiry Response …" at bounding box center [222, 103] width 322 height 14
type input "Rental Agreement and Payment"
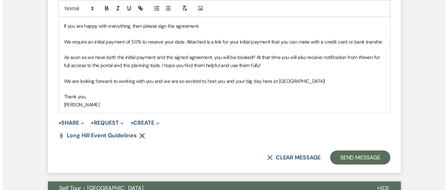
scroll to position [509, 0]
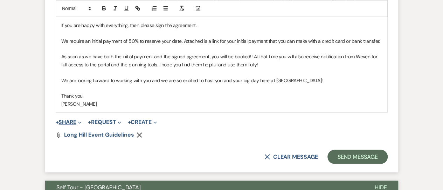
click at [76, 119] on button "+ Share Expand" at bounding box center [69, 122] width 26 height 6
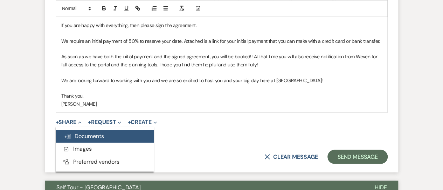
click at [81, 132] on span "Doc Upload Documents" at bounding box center [84, 135] width 40 height 7
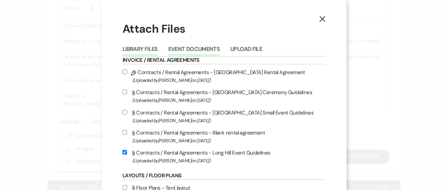
click at [201, 47] on button "Event Documents" at bounding box center [194, 51] width 51 height 10
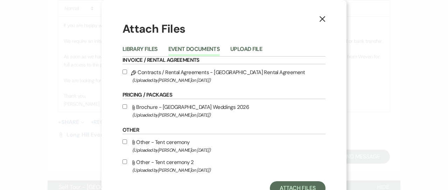
click at [195, 78] on span "(Uploaded by Helena Oberg-Avola on Aug 14th, 2025 )" at bounding box center [228, 80] width 193 height 8
click at [127, 74] on input "Pencil Contracts / Rental Agreements - Long Hill Rental Agreement (Uploaded by …" at bounding box center [125, 71] width 5 height 5
checkbox input "true"
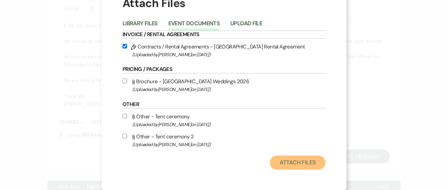
click at [303, 160] on button "Attach Files" at bounding box center [298, 162] width 56 height 14
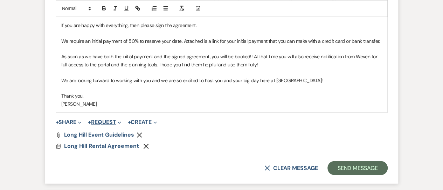
click at [101, 119] on button "+ Request Expand" at bounding box center [104, 122] width 33 height 6
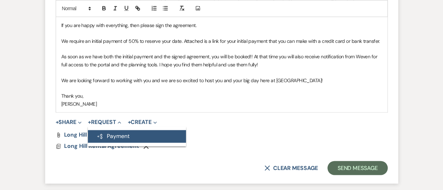
click at [107, 130] on button "Generate Payment Payment" at bounding box center [137, 136] width 98 height 13
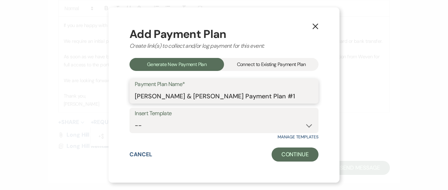
click at [271, 96] on input "Olivia Howe & Trey Broach's Payment Plan #1" at bounding box center [224, 96] width 179 height 14
type input "[PERSON_NAME] & [PERSON_NAME] Wedding"
click at [304, 127] on select "-- Wedding Security Deposit" at bounding box center [224, 125] width 179 height 14
select select "303"
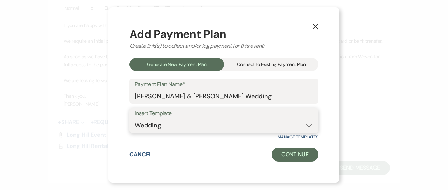
click at [135, 118] on select "-- Wedding Security Deposit" at bounding box center [224, 125] width 179 height 14
click at [297, 152] on button "Continue" at bounding box center [295, 154] width 47 height 14
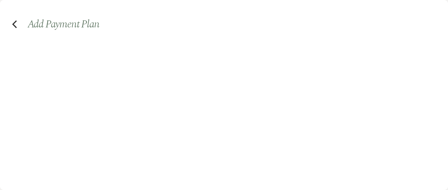
select select "2"
select select "percentage"
select select "true"
select select "2"
select select "percentage"
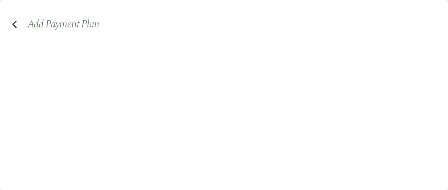
select select "true"
select select "both"
select select "daily"
select select "days"
select select "afterDueDate"
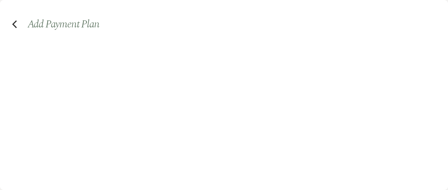
select select "complete"
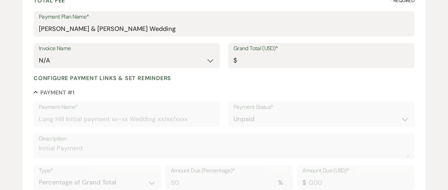
scroll to position [94, 0]
click at [274, 58] on input "Grand Total (USD)*" at bounding box center [322, 60] width 176 height 14
type input "7"
type input "3.50"
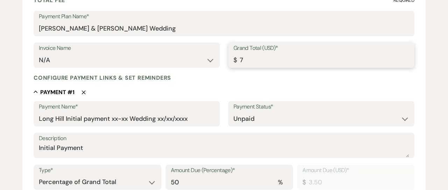
type input "75"
type input "37.50"
type input "750"
type input "375.00"
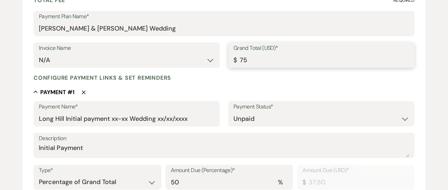
type input "375.00"
type input "7500"
type input "3750.00"
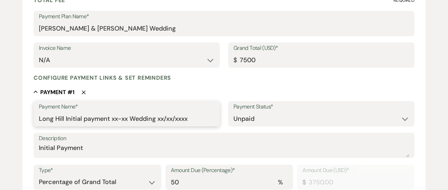
type input "7500.00"
click at [128, 116] on input "Long Hill Initial payment xx-xx Wedding xx/xx/xxxx" at bounding box center [127, 119] width 176 height 14
click at [188, 119] on input "Long Hill Initial payment Howe-Broach Wedding xx/xx/xxxx" at bounding box center [127, 119] width 176 height 14
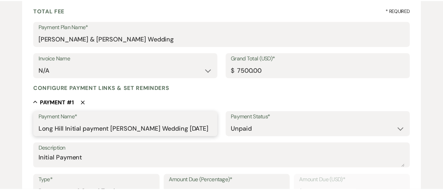
scroll to position [83, 0]
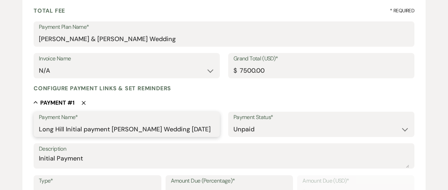
type input "Long Hill Initial payment Howe-Broach Wedding 07/03/2026"
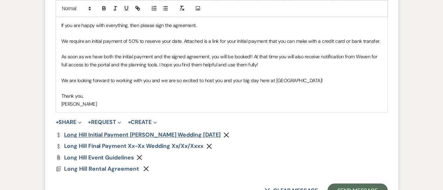
click at [174, 132] on link "Dollar Payment Long Hill Initial payment Howe-Broach Wedding 07/03/2026" at bounding box center [138, 135] width 165 height 6
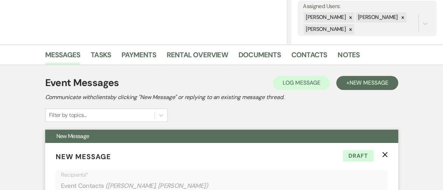
scroll to position [131, 0]
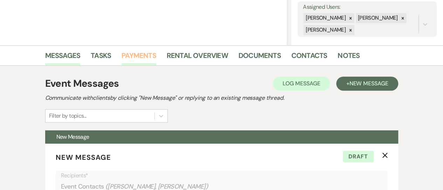
click at [142, 51] on link "Payments" at bounding box center [139, 57] width 35 height 15
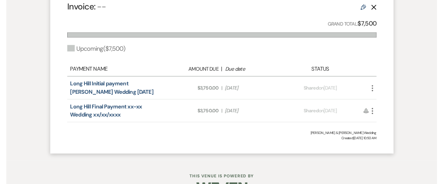
scroll to position [278, 0]
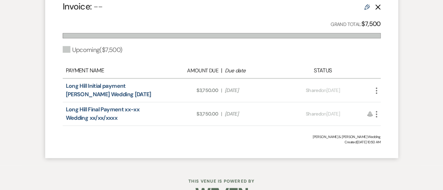
click at [379, 91] on icon "More" at bounding box center [376, 90] width 8 height 8
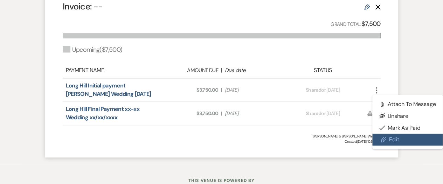
click at [386, 137] on icon "Pencil" at bounding box center [384, 140] width 6 height 6
select select "2"
select select "percentage"
select select "true"
select select "2"
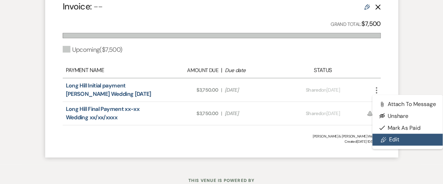
select select "percentage"
select select "true"
select select "both"
select select "daily"
select select "days"
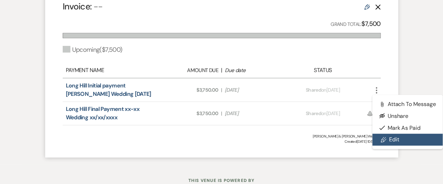
select select "afterDueDate"
select select "complete"
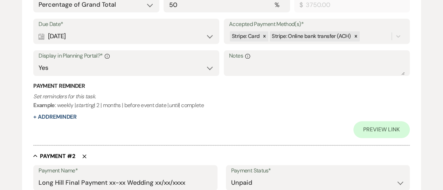
scroll to position [289, 0]
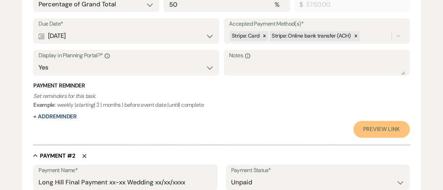
click at [369, 122] on link "Preview Link" at bounding box center [381, 129] width 56 height 17
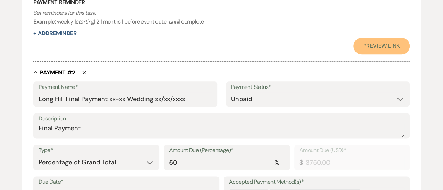
scroll to position [373, 0]
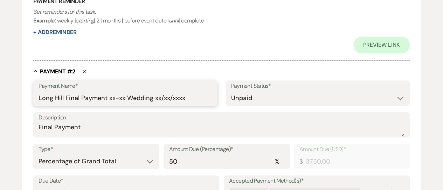
click at [125, 98] on input "Long Hill Final Payment xx-xx Wedding xx/xx/xxxx" at bounding box center [125, 98] width 173 height 14
click at [184, 98] on input "Long Hill Final Payment Howe-Broach Wedding xx/xx/xxxx" at bounding box center [125, 98] width 173 height 14
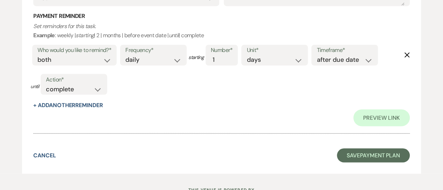
scroll to position [600, 0]
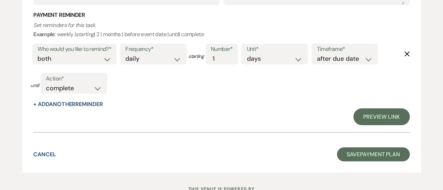
type input "Long Hill Final Payment Howe-Broach Wedding 07/03/2026"
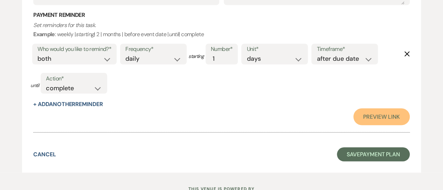
scroll to position [0, 0]
click at [358, 115] on link "Preview Link" at bounding box center [381, 116] width 56 height 17
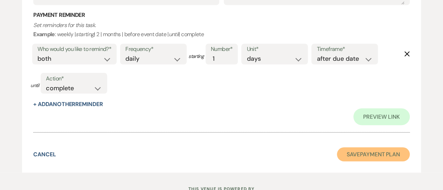
click at [349, 149] on button "Save Payment Plan" at bounding box center [373, 154] width 73 height 14
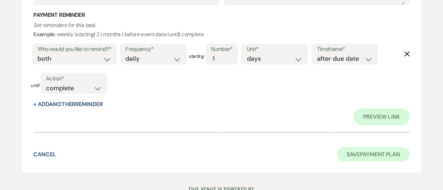
select select "5"
select select "4"
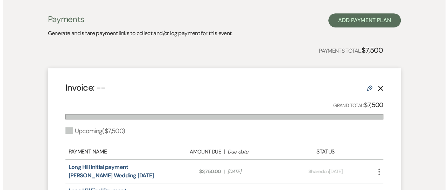
scroll to position [197, 0]
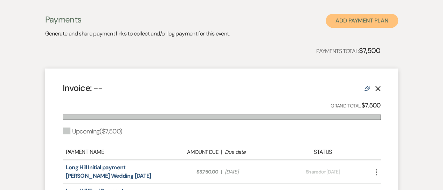
click at [357, 19] on button "Add Payment Plan" at bounding box center [362, 21] width 73 height 14
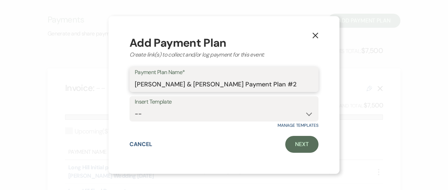
click at [275, 83] on input "Olivia Howe & Trey Broach's Payment Plan #2" at bounding box center [224, 84] width 179 height 14
type input "Olivia Howe & Trey Broach's Security Deposit"
click at [307, 110] on select "-- Wedding Security Deposit" at bounding box center [224, 114] width 179 height 14
select select "304"
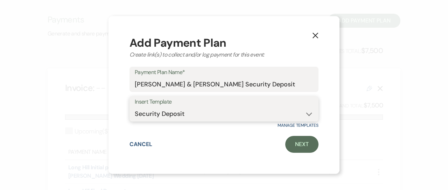
click at [135, 107] on select "-- Wedding Security Deposit" at bounding box center [224, 114] width 179 height 14
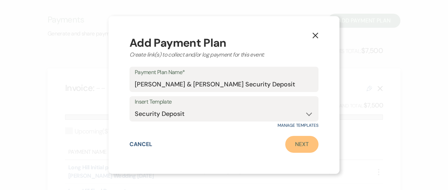
click at [299, 147] on link "Next" at bounding box center [302, 144] width 33 height 17
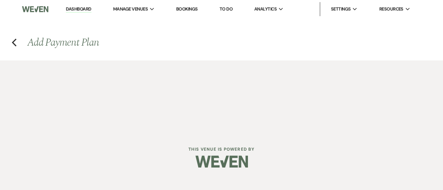
select select "2"
select select "flat"
select select "true"
select select "both"
select select "daily"
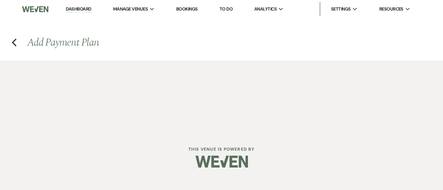
select select "days"
select select "afterDueDate"
select select "complete"
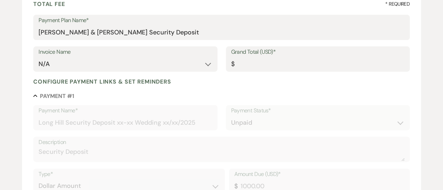
scroll to position [109, 0]
click at [274, 63] on input "Grand Total (USD)*" at bounding box center [317, 64] width 173 height 14
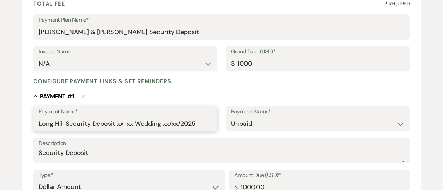
type input "1000.00"
click at [132, 123] on input "Long Hill Security Deposit xx-xx Wedding xx/xx/2025" at bounding box center [125, 124] width 173 height 14
click at [193, 122] on input "Long Hill Security Deposit Howe-Broach Wedding xx/xx/2025" at bounding box center [125, 124] width 173 height 14
click at [202, 122] on input "Long Hill Security Deposit Howe-Broach Wedding 07/xx/2025" at bounding box center [125, 124] width 173 height 14
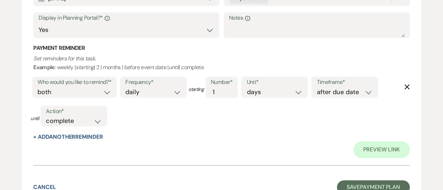
scroll to position [329, 0]
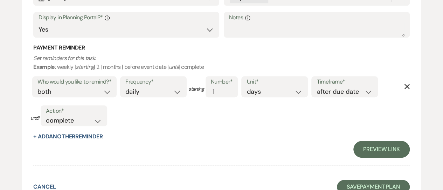
type input "Long Hill Security Deposit Howe-Broach Wedding 07/03/2026"
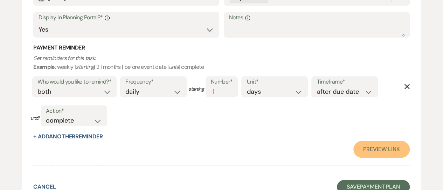
scroll to position [0, 0]
click at [357, 145] on link "Preview Link" at bounding box center [381, 148] width 56 height 17
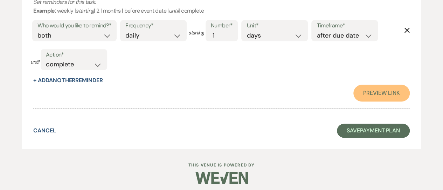
scroll to position [389, 0]
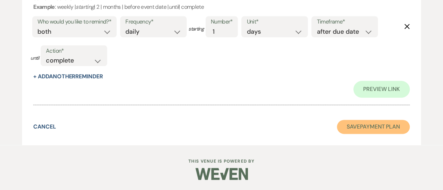
click at [349, 123] on button "Save Payment Plan" at bounding box center [373, 126] width 73 height 14
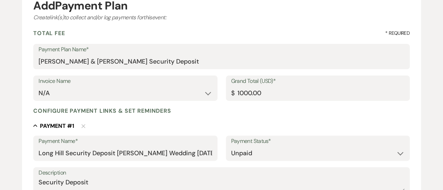
select select "5"
select select "4"
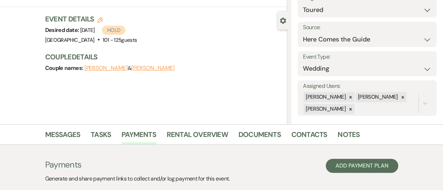
scroll to position [44, 0]
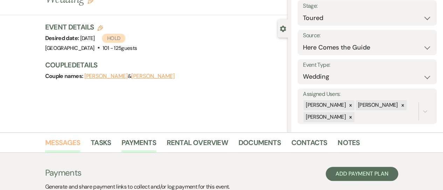
click at [54, 143] on link "Messages" at bounding box center [62, 144] width 35 height 15
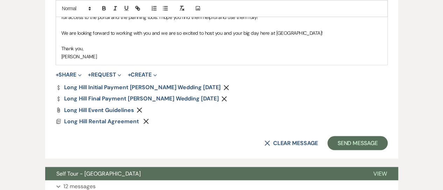
scroll to position [557, 0]
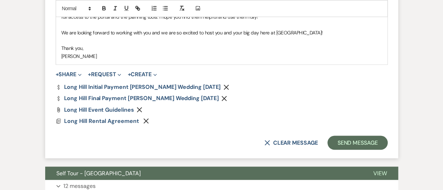
click at [227, 95] on use "button" at bounding box center [224, 97] width 5 height 5
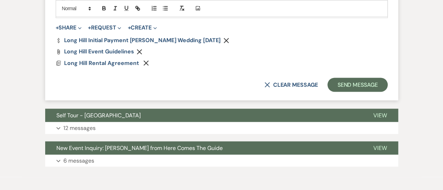
scroll to position [604, 0]
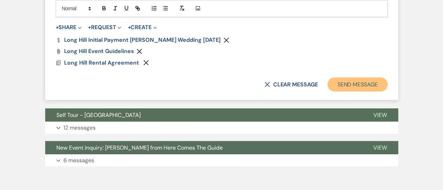
click at [353, 77] on button "Send Message" at bounding box center [358, 84] width 60 height 14
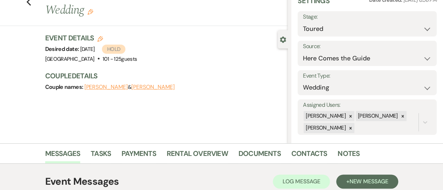
scroll to position [0, 0]
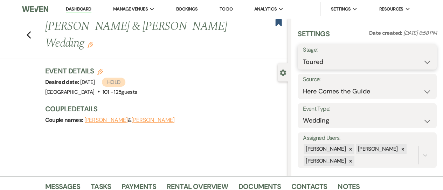
click at [420, 60] on select "Inquiry Follow Up Tour Requested Tour Confirmed Toured Proposal Sent Booked Lost" at bounding box center [367, 62] width 129 height 14
select select "6"
click at [303, 55] on select "Inquiry Follow Up Tour Requested Tour Confirmed Toured Proposal Sent Booked Lost" at bounding box center [367, 62] width 129 height 14
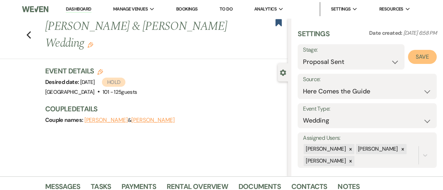
click at [416, 55] on button "Save" at bounding box center [422, 57] width 29 height 14
click at [101, 69] on icon "Edit" at bounding box center [100, 72] width 6 height 6
select select "441"
select select "false"
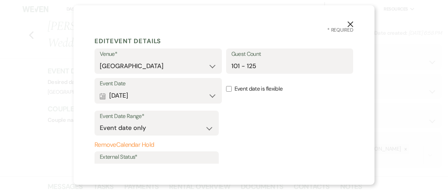
click at [132, 157] on label "External Status*" at bounding box center [157, 157] width 114 height 10
click at [349, 24] on icon "X" at bounding box center [351, 24] width 6 height 6
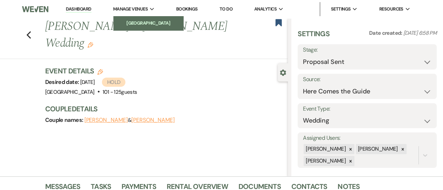
click at [135, 21] on li "[GEOGRAPHIC_DATA]" at bounding box center [148, 23] width 63 height 7
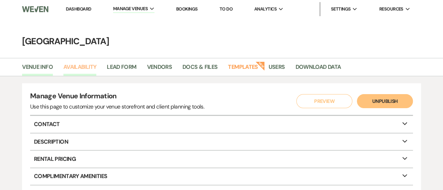
click at [89, 67] on link "Availability" at bounding box center [79, 68] width 33 height 13
select select "2"
select select "2026"
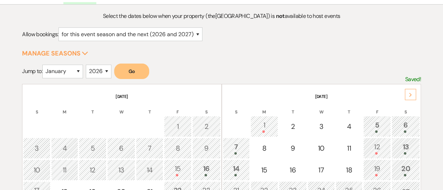
scroll to position [74, 0]
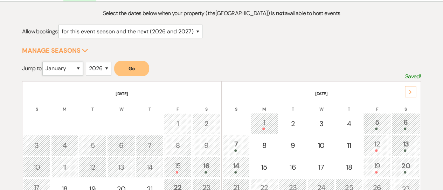
click at [81, 66] on select "January February March April May June July August September October November De…" at bounding box center [62, 69] width 41 height 14
select select "7"
click at [44, 62] on select "January February March April May June July August September October November De…" at bounding box center [62, 69] width 41 height 14
click at [132, 68] on button "Go" at bounding box center [131, 68] width 35 height 15
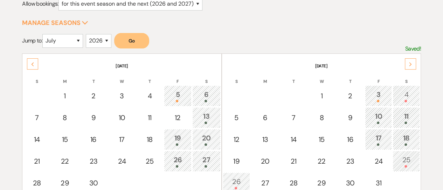
scroll to position [106, 0]
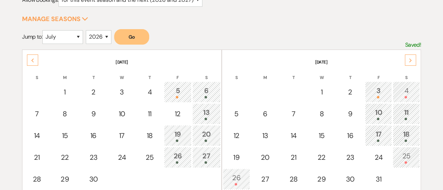
click at [380, 90] on div "3" at bounding box center [378, 91] width 19 height 13
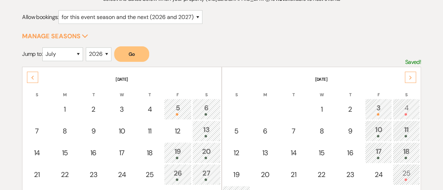
scroll to position [88, 0]
click at [412, 77] on div "Next" at bounding box center [410, 77] width 11 height 11
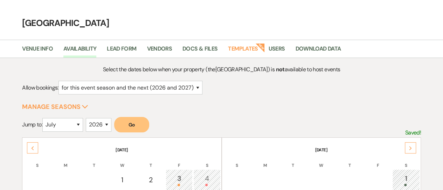
scroll to position [0, 0]
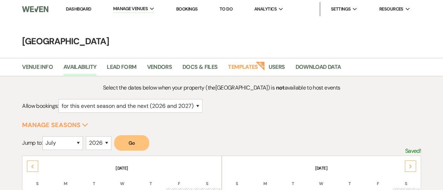
click at [80, 7] on link "Dashboard" at bounding box center [78, 9] width 25 height 6
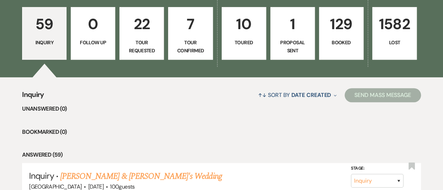
scroll to position [188, 0]
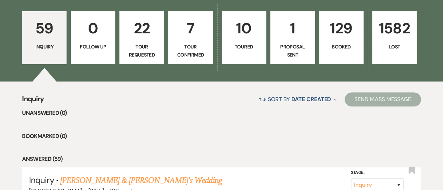
click at [332, 54] on link "129 Booked" at bounding box center [341, 37] width 44 height 53
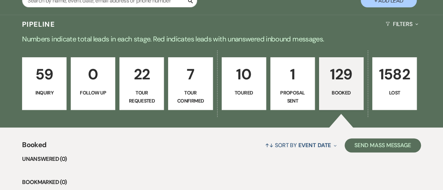
scroll to position [142, 0]
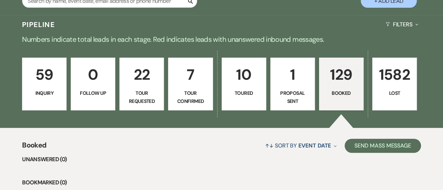
click at [258, 106] on link "10 Toured" at bounding box center [244, 83] width 44 height 53
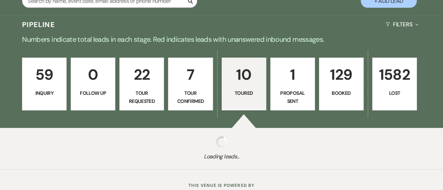
select select "5"
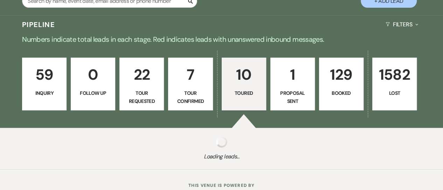
select select "5"
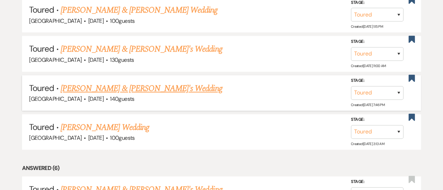
scroll to position [335, 0]
click at [111, 87] on link "Ysabela Breen & Tim's Wedding" at bounding box center [142, 88] width 162 height 13
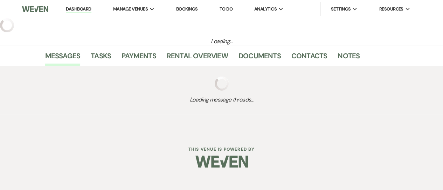
select select "5"
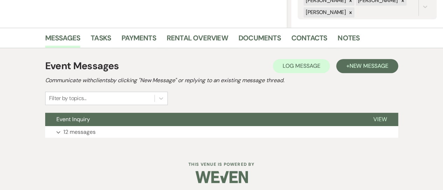
scroll to position [151, 0]
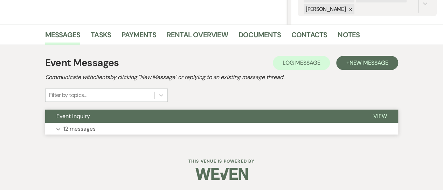
click at [193, 128] on button "Expand 12 messages" at bounding box center [221, 129] width 353 height 12
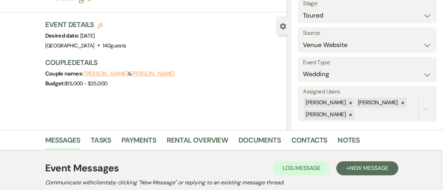
scroll to position [47, 0]
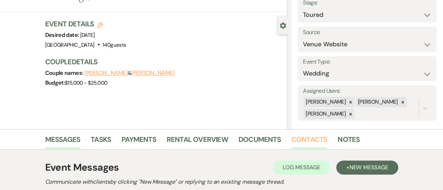
click at [307, 138] on link "Contacts" at bounding box center [309, 140] width 36 height 15
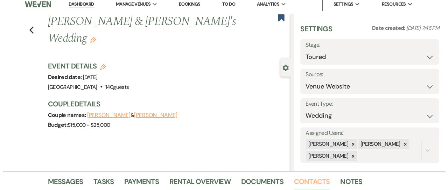
scroll to position [4, 0]
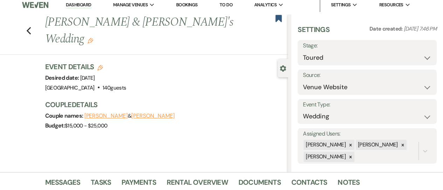
click at [102, 65] on use "button" at bounding box center [100, 68] width 6 height 6
select select "441"
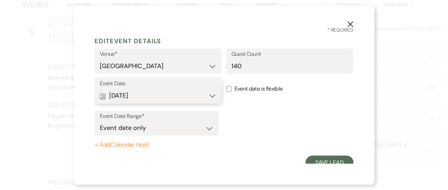
click at [211, 94] on button "Calendar Sep 18, 2027 Expand" at bounding box center [158, 96] width 117 height 14
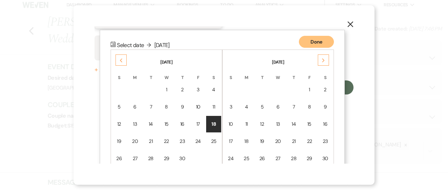
scroll to position [92, 0]
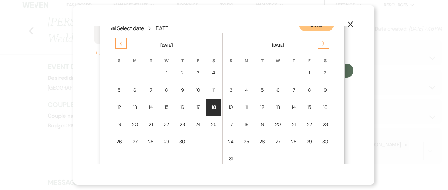
click at [120, 42] on icon "Previous" at bounding box center [121, 43] width 4 height 4
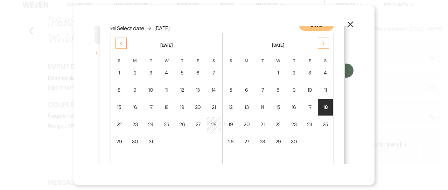
click at [120, 42] on icon "Previous" at bounding box center [121, 43] width 4 height 4
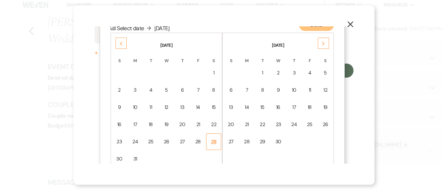
click at [214, 138] on div "29" at bounding box center [214, 141] width 6 height 7
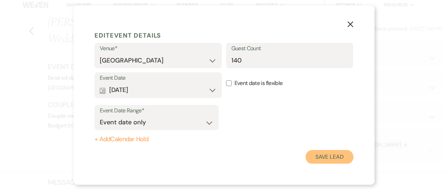
click at [316, 157] on button "Save Lead" at bounding box center [330, 157] width 48 height 14
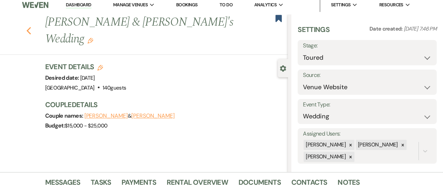
click at [31, 27] on use "button" at bounding box center [28, 31] width 5 height 8
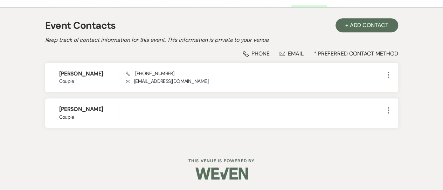
select select "5"
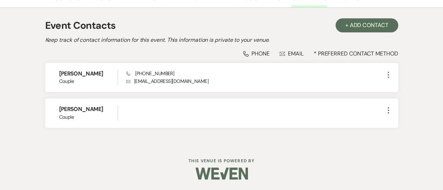
select select "5"
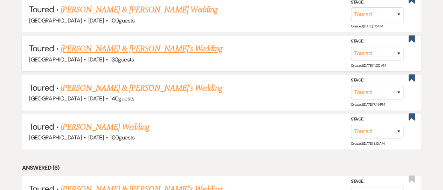
click at [126, 46] on link "Caroline Burke & Pat's Wedding" at bounding box center [142, 48] width 162 height 13
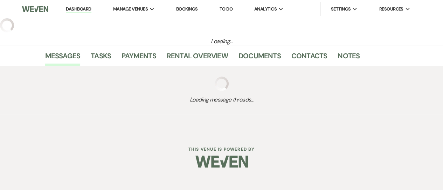
select select "5"
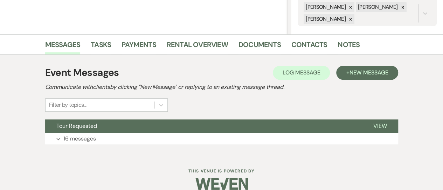
click at [248, 137] on button "Expand 16 messages" at bounding box center [221, 138] width 353 height 12
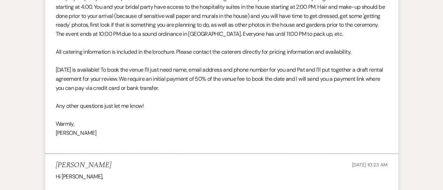
scroll to position [1524, 0]
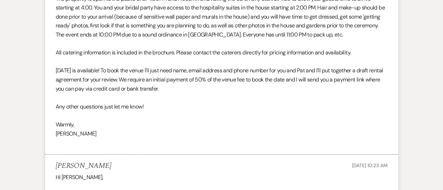
drag, startPoint x: 248, startPoint y: 137, endPoint x: 205, endPoint y: 126, distance: 43.7
click at [205, 120] on p at bounding box center [222, 115] width 332 height 9
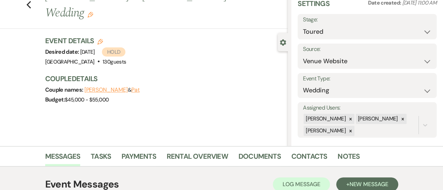
scroll to position [0, 0]
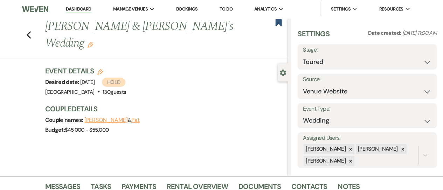
click at [81, 9] on link "Dashboard" at bounding box center [78, 9] width 25 height 7
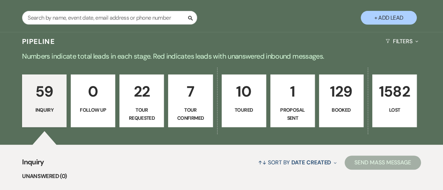
scroll to position [125, 0]
